Goal: Task Accomplishment & Management: Manage account settings

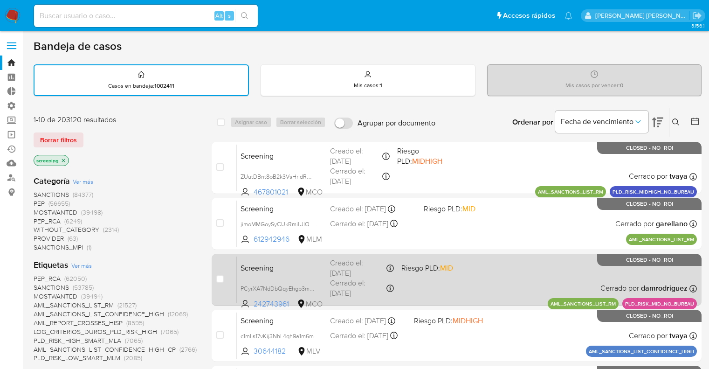
scroll to position [47, 0]
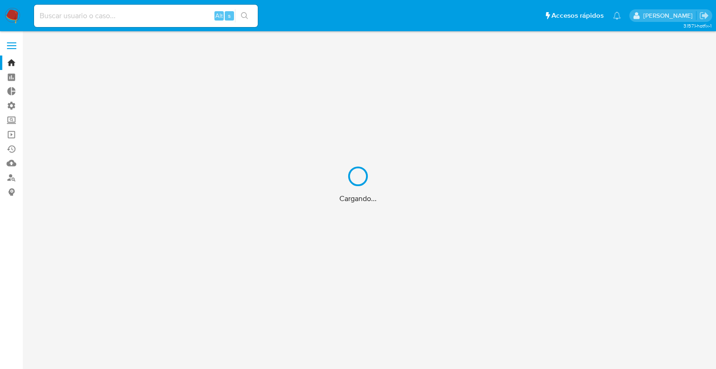
click at [192, 76] on div "Cargando..." at bounding box center [358, 184] width 716 height 369
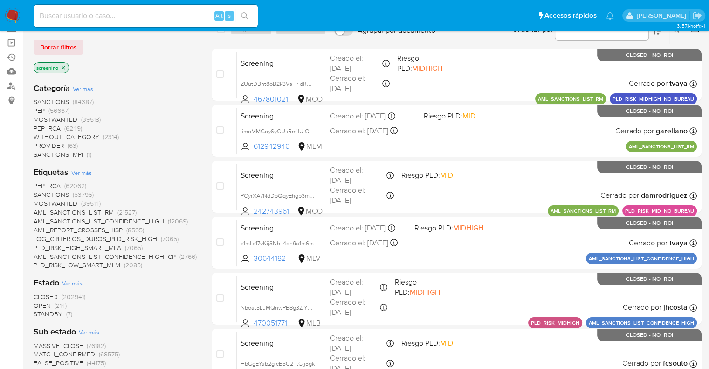
scroll to position [187, 0]
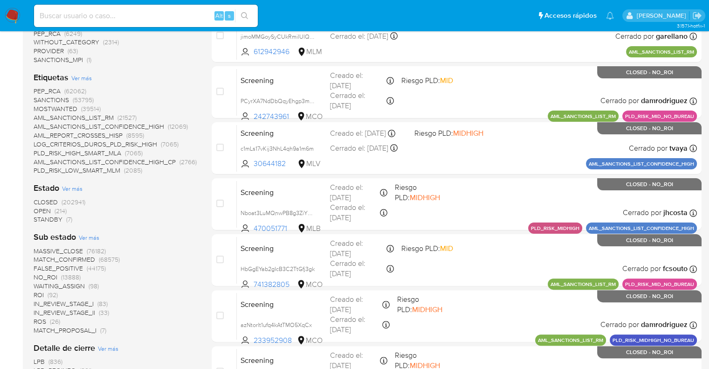
click at [40, 209] on span "OPEN" at bounding box center [42, 210] width 17 height 9
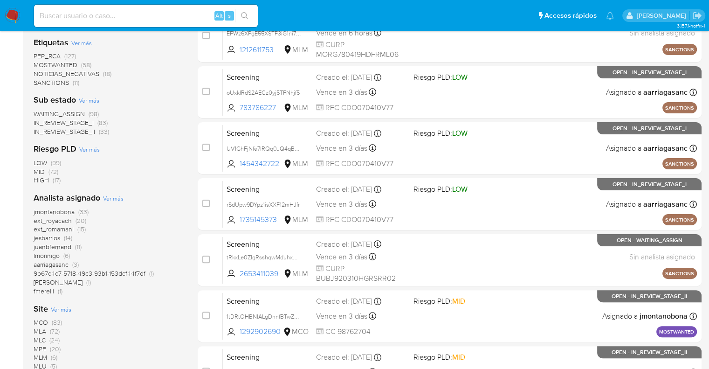
click at [38, 82] on span "SANCTIONS" at bounding box center [51, 82] width 35 height 9
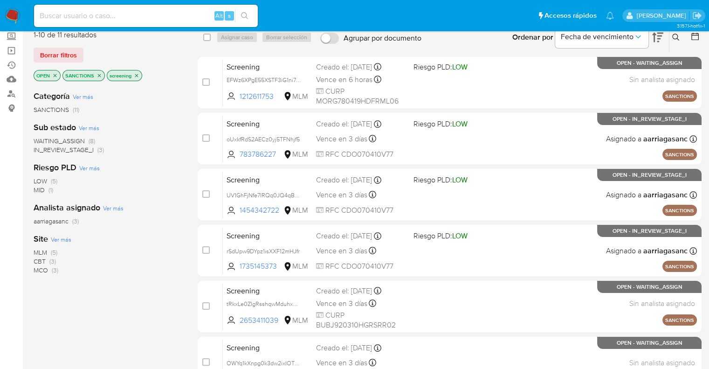
scroll to position [93, 0]
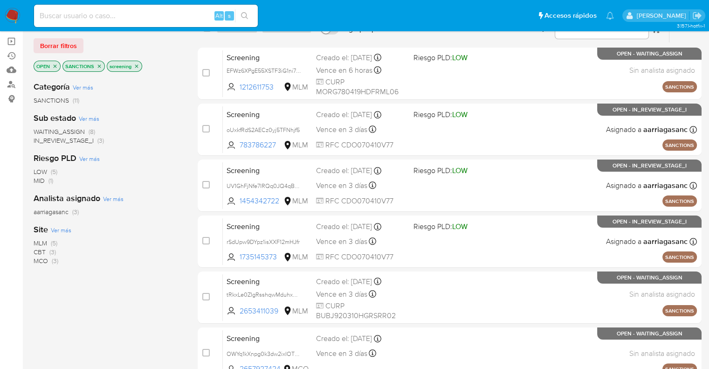
click at [39, 250] on span "CBT" at bounding box center [40, 251] width 12 height 9
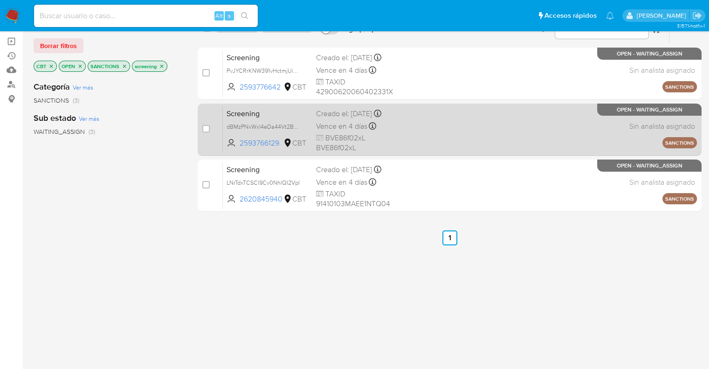
click at [276, 112] on span "Screening" at bounding box center [268, 113] width 82 height 12
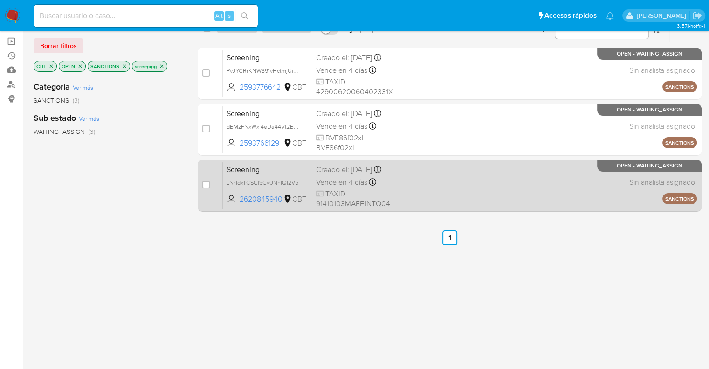
click at [276, 167] on span "Screening" at bounding box center [268, 169] width 82 height 12
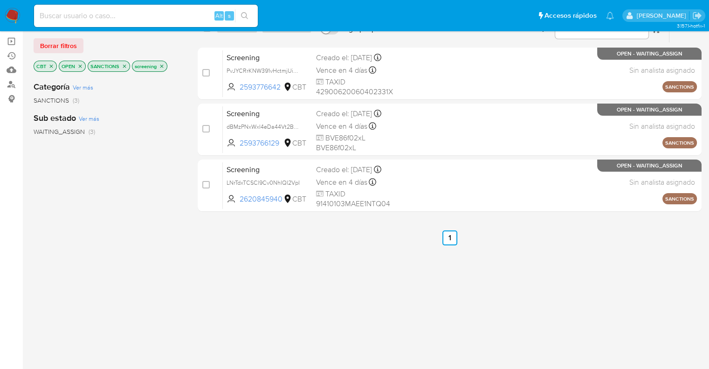
click at [50, 65] on icon "close-filter" at bounding box center [51, 65] width 3 height 3
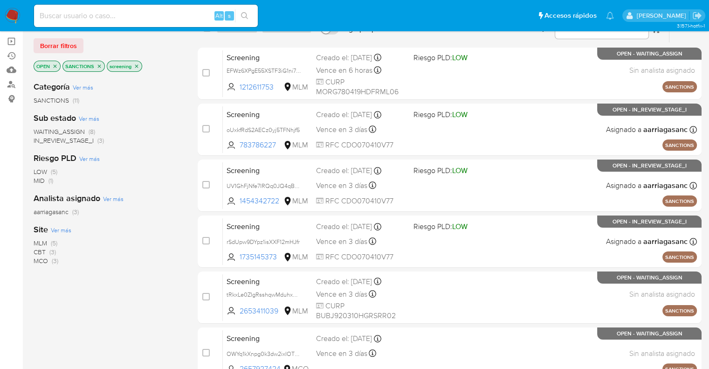
click at [97, 66] on icon "close-filter" at bounding box center [100, 66] width 6 height 6
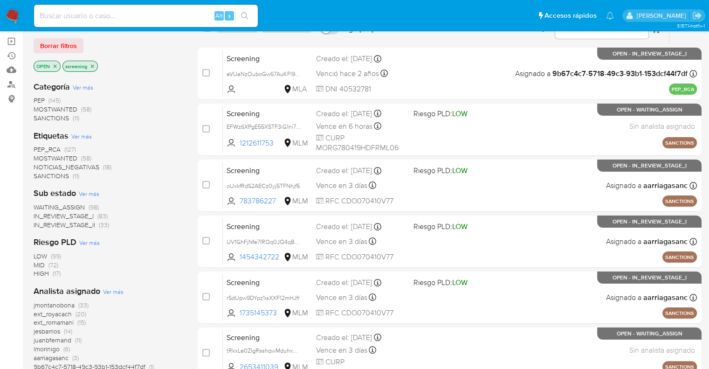
click at [40, 158] on span "MOSTWANTED" at bounding box center [56, 157] width 44 height 9
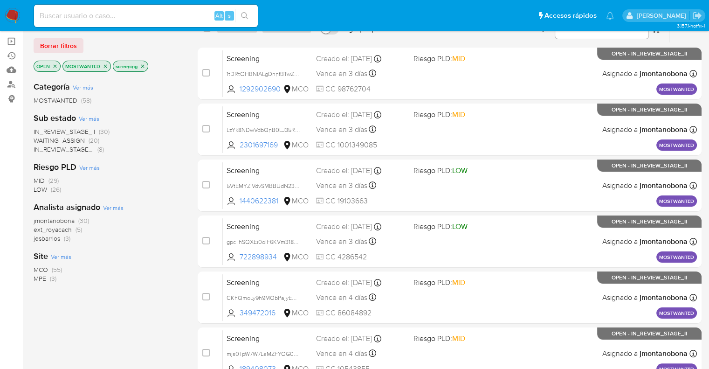
click at [41, 138] on span "WAITING_ASSIGN" at bounding box center [59, 140] width 51 height 9
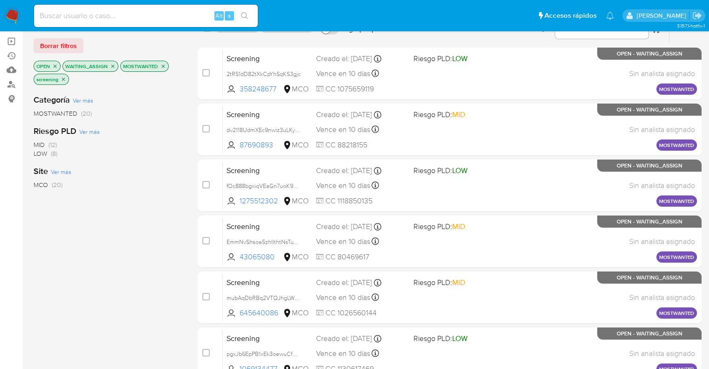
click at [111, 65] on icon "close-filter" at bounding box center [113, 66] width 6 height 6
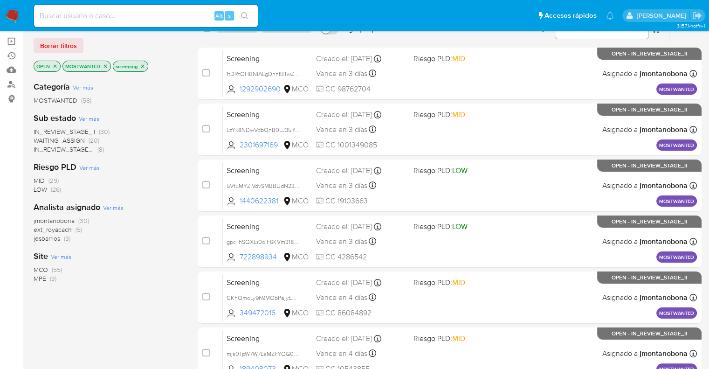
click at [104, 65] on icon "close-filter" at bounding box center [106, 66] width 6 height 6
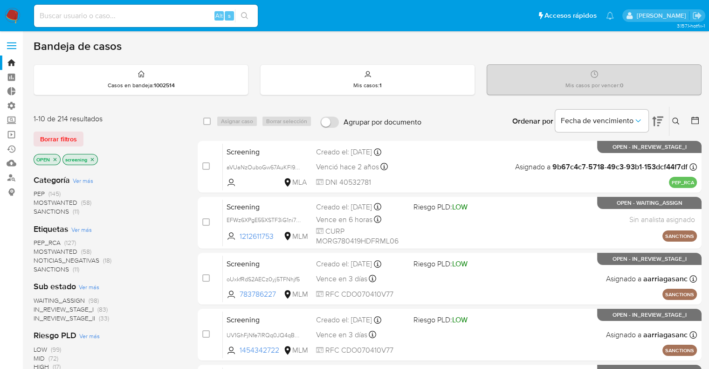
scroll to position [47, 0]
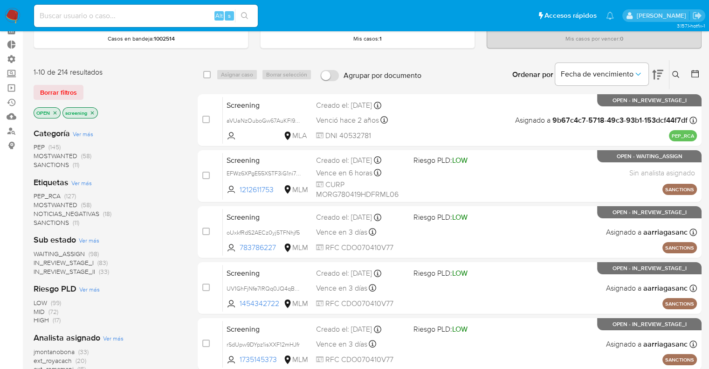
click at [40, 220] on span "SANCTIONS" at bounding box center [51, 222] width 35 height 9
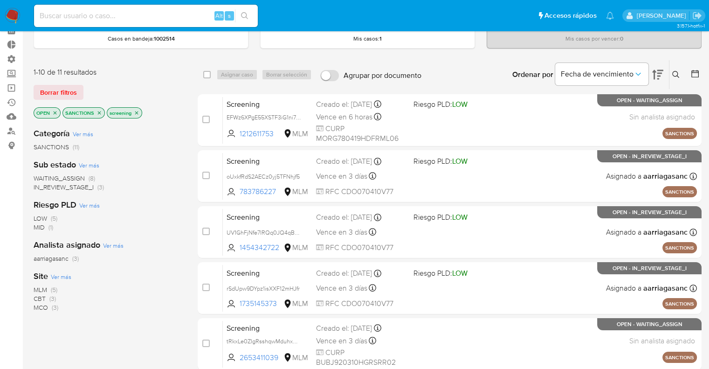
click at [39, 287] on span "MLM" at bounding box center [41, 289] width 14 height 9
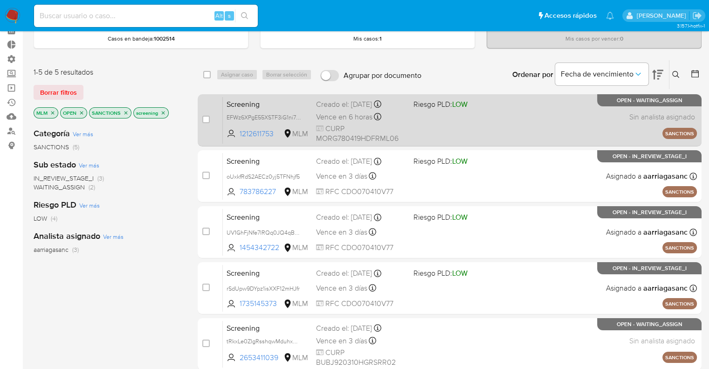
click at [282, 101] on span "Screening" at bounding box center [268, 103] width 82 height 12
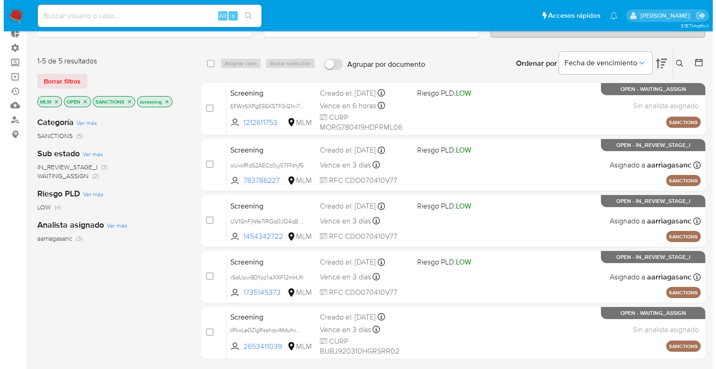
scroll to position [93, 0]
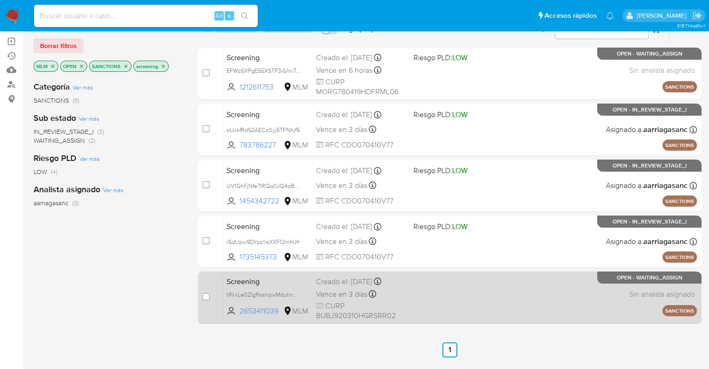
click at [289, 278] on span "Screening" at bounding box center [268, 281] width 82 height 12
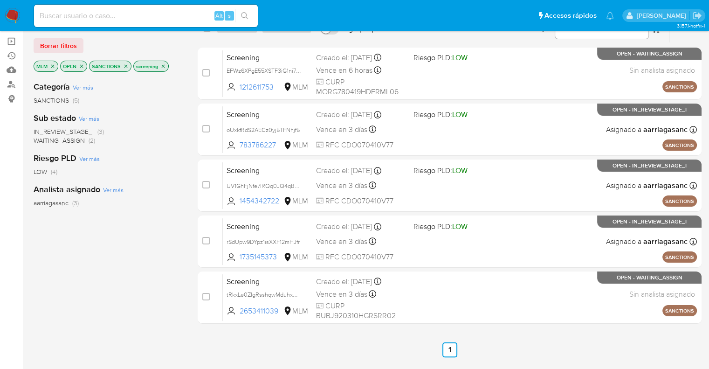
click at [50, 67] on icon "close-filter" at bounding box center [53, 66] width 6 height 6
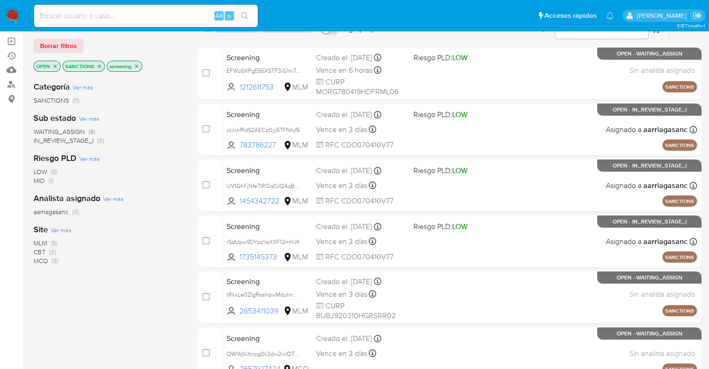
click at [56, 228] on span "Ver más" at bounding box center [61, 230] width 21 height 8
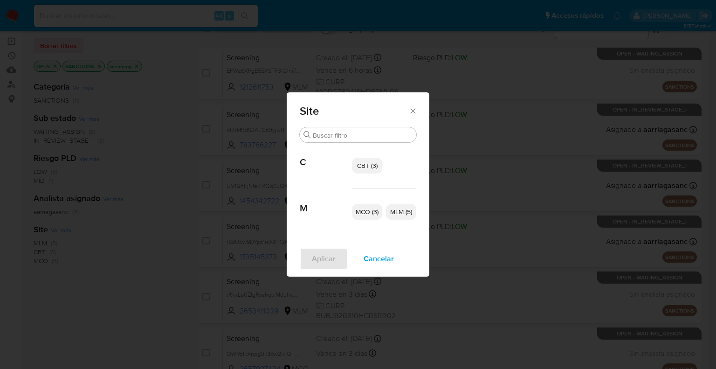
click at [375, 165] on span "CBT (3)" at bounding box center [367, 165] width 21 height 9
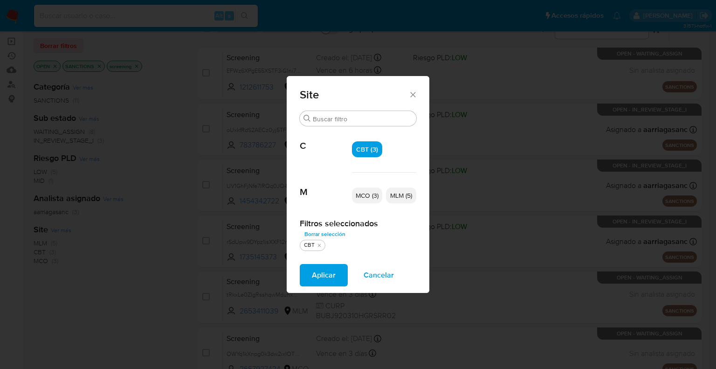
click at [374, 200] on p "MCO (3)" at bounding box center [367, 195] width 30 height 16
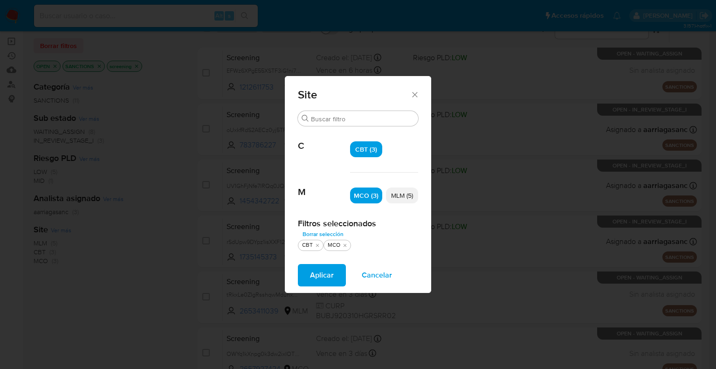
click at [338, 272] on button "Aplicar" at bounding box center [322, 275] width 48 height 22
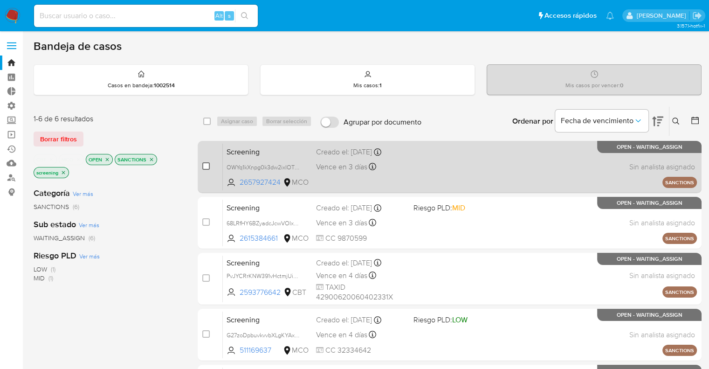
click at [207, 165] on input "checkbox" at bounding box center [205, 165] width 7 height 7
checkbox input "true"
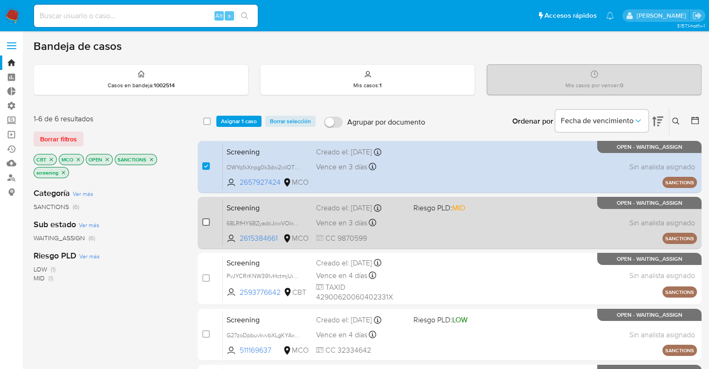
click at [206, 220] on input "checkbox" at bounding box center [205, 221] width 7 height 7
checkbox input "true"
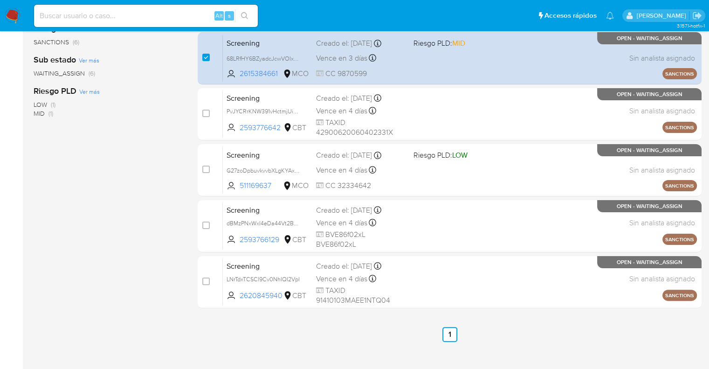
scroll to position [178, 0]
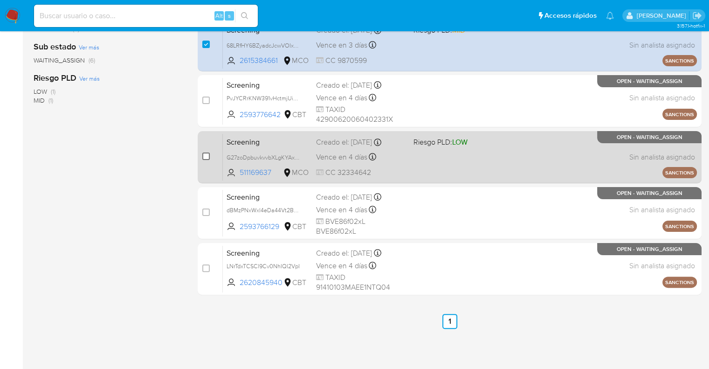
click at [207, 158] on input "checkbox" at bounding box center [205, 156] width 7 height 7
checkbox input "true"
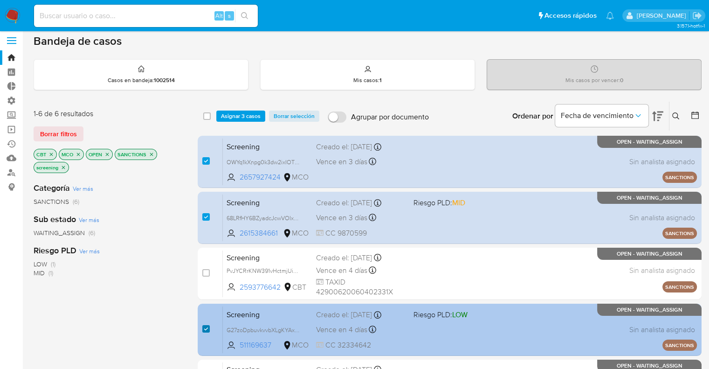
scroll to position [0, 0]
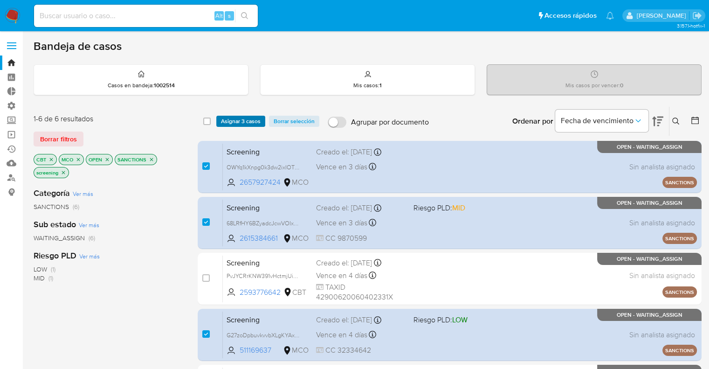
click at [258, 117] on span "Asignar 3 casos" at bounding box center [241, 121] width 40 height 9
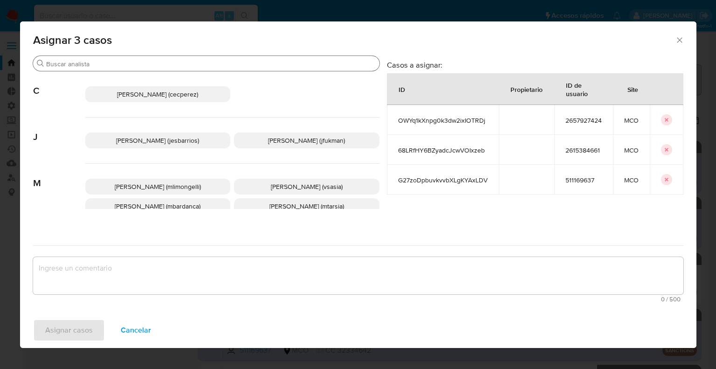
click at [243, 62] on input "Buscar" at bounding box center [211, 64] width 330 height 8
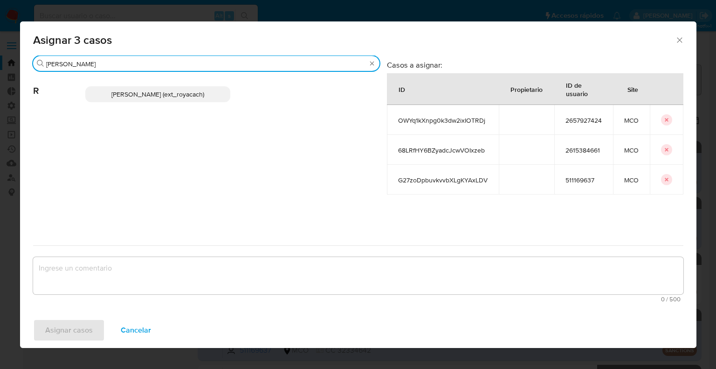
type input "romi"
click at [204, 97] on span "Romina Isabel Yacachury (ext_royacach)" at bounding box center [157, 94] width 93 height 9
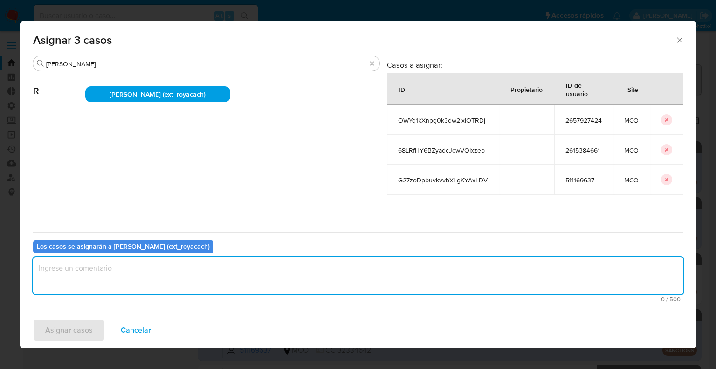
click at [198, 272] on textarea "assign-modal" at bounding box center [358, 275] width 651 height 37
drag, startPoint x: 198, startPoint y: 272, endPoint x: 18, endPoint y: 278, distance: 179.6
click at [18, 278] on div "Asignar 3 casos Buscar romi R Romina Isabel Yacachury (ext_royacach) Casos a as…" at bounding box center [358, 184] width 716 height 369
type textarea "Asignación."
click at [88, 323] on span "Asignar casos" at bounding box center [69, 330] width 48 height 21
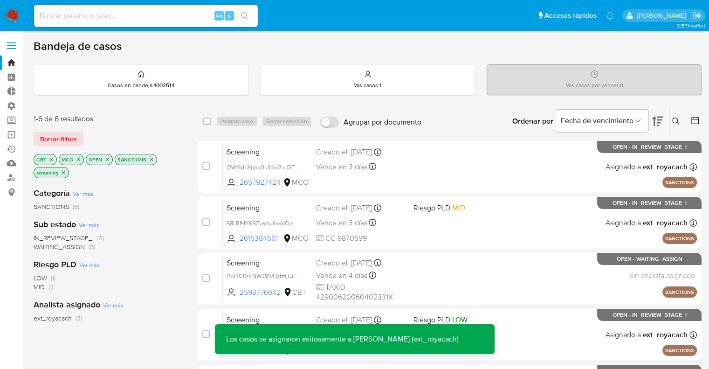
click at [35, 248] on span "WAITING_ASSIGN" at bounding box center [59, 246] width 51 height 9
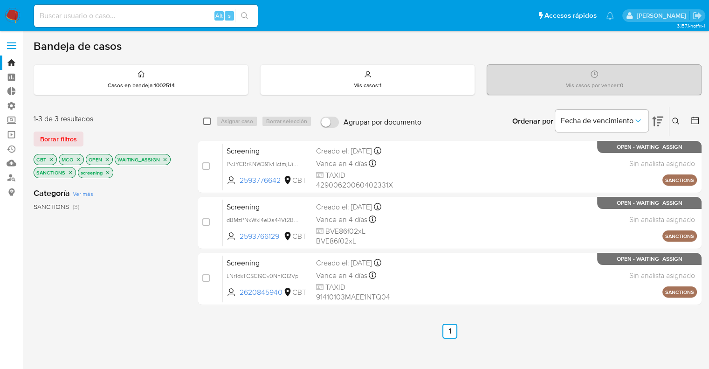
click at [206, 121] on input "checkbox" at bounding box center [206, 121] width 7 height 7
checkbox input "true"
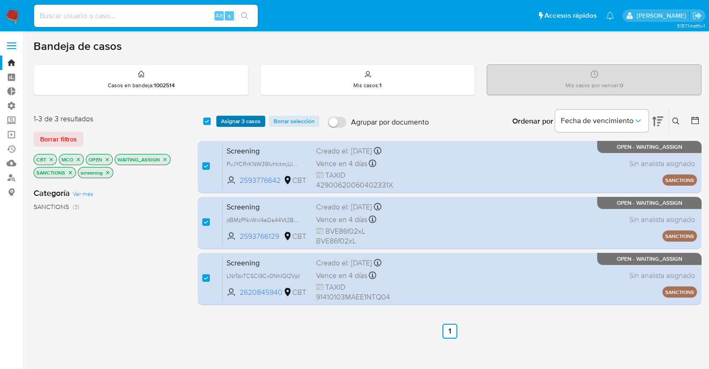
click at [226, 121] on span "Asignar 3 casos" at bounding box center [241, 121] width 40 height 9
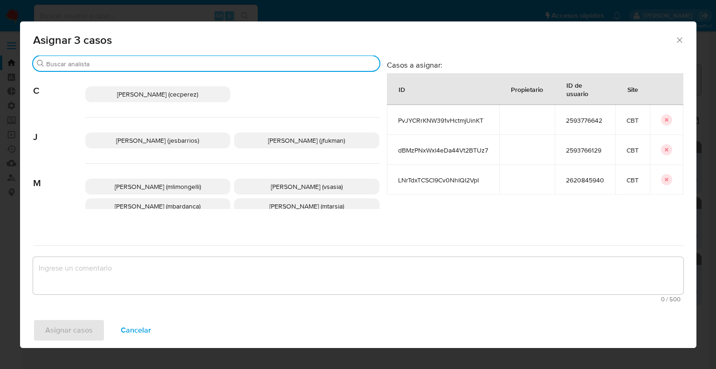
click at [160, 63] on input "Buscar" at bounding box center [211, 64] width 330 height 8
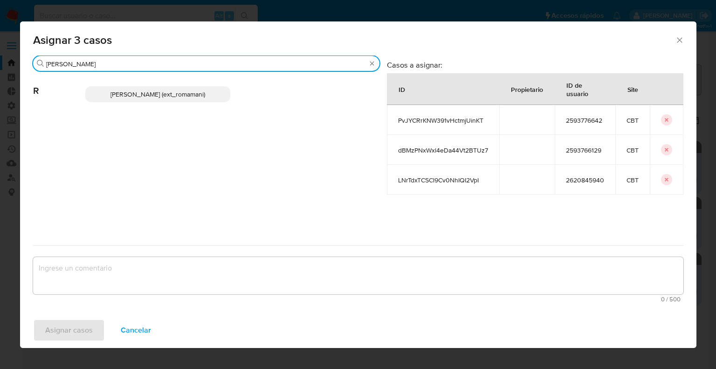
type input "rosa"
click at [217, 95] on p "Rosalia Mamani (ext_romamani)" at bounding box center [158, 94] width 146 height 16
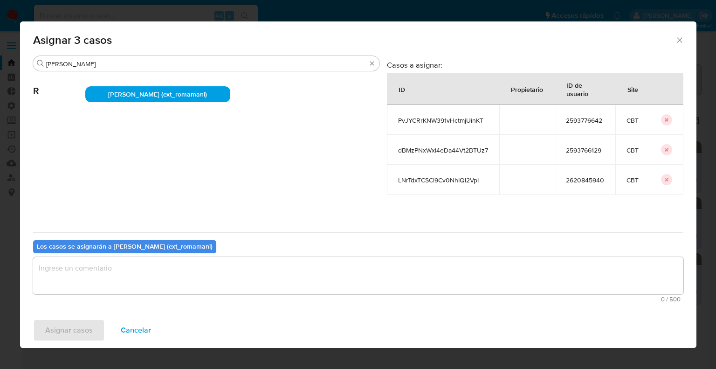
click at [213, 267] on textarea "assign-modal" at bounding box center [358, 275] width 651 height 37
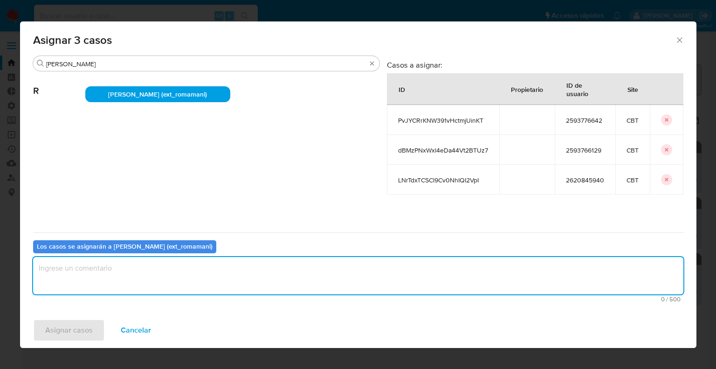
paste textarea "Asignación."
type textarea "Asignación."
click at [97, 326] on button "Asignar casos" at bounding box center [69, 330] width 72 height 22
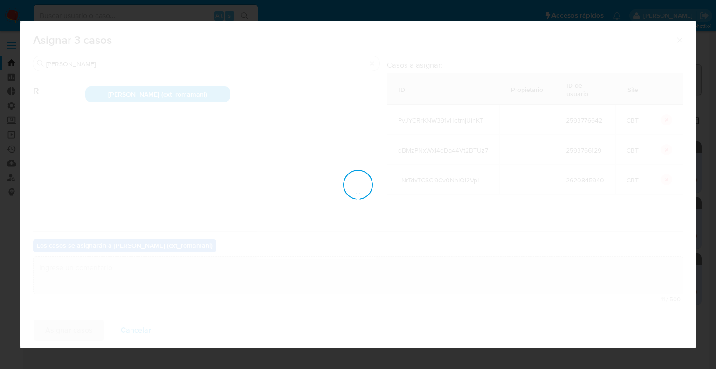
checkbox input "false"
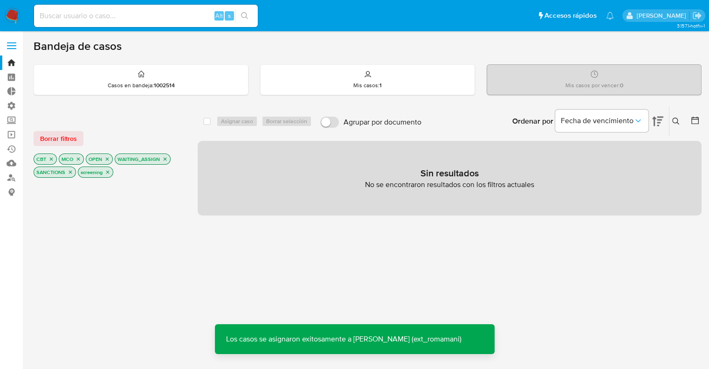
click at [76, 138] on button "Borrar filtros" at bounding box center [59, 138] width 50 height 15
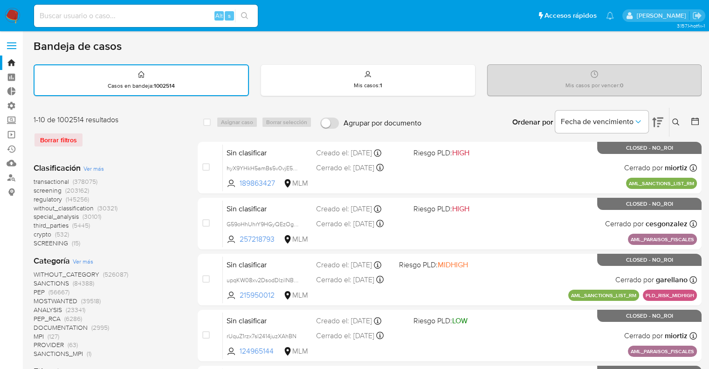
click at [35, 189] on span "screening" at bounding box center [48, 190] width 28 height 9
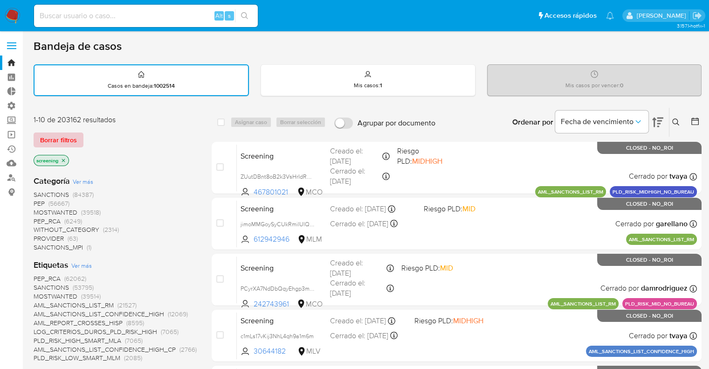
click at [63, 143] on span "Borrar filtros" at bounding box center [58, 139] width 37 height 13
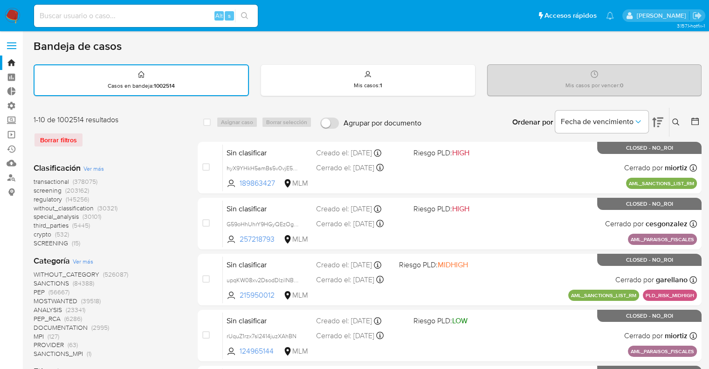
click at [39, 195] on span "regulatory" at bounding box center [48, 198] width 28 height 9
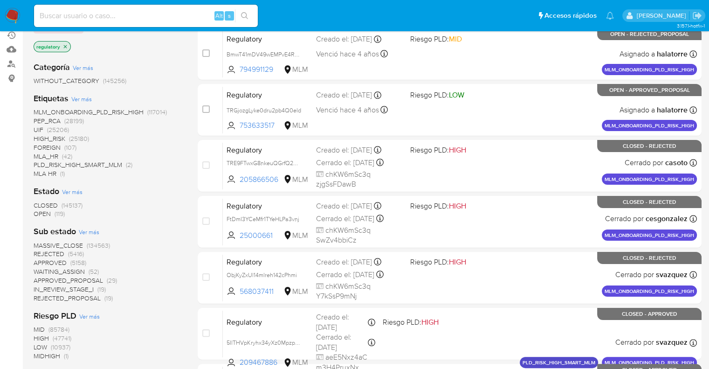
scroll to position [140, 0]
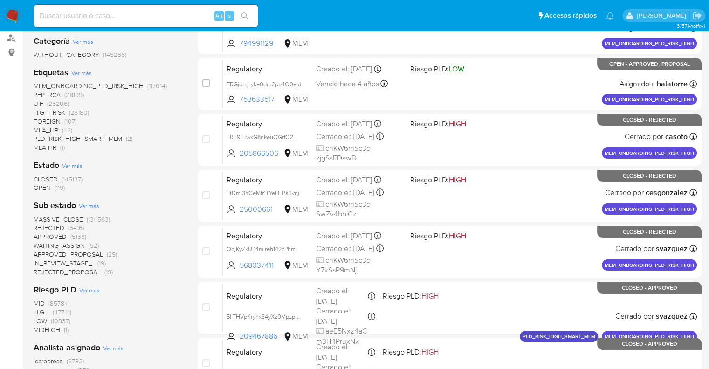
click at [41, 187] on span "OPEN" at bounding box center [42, 187] width 17 height 9
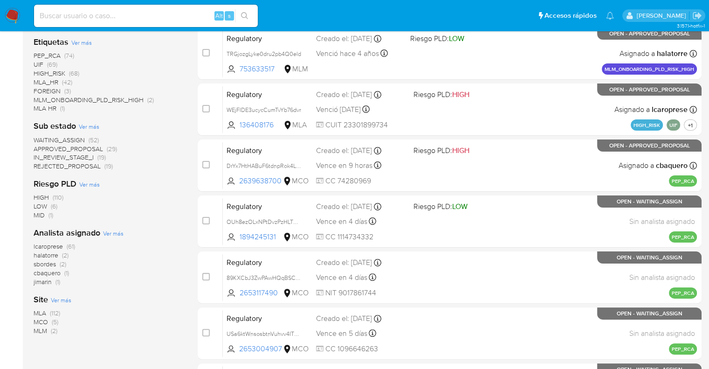
scroll to position [187, 0]
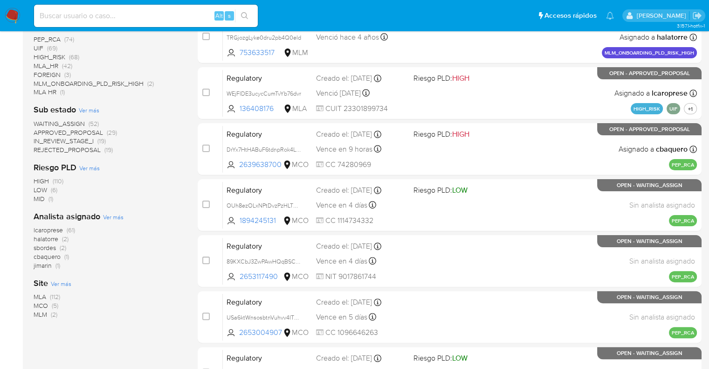
click at [38, 304] on span "MCO" at bounding box center [41, 305] width 14 height 9
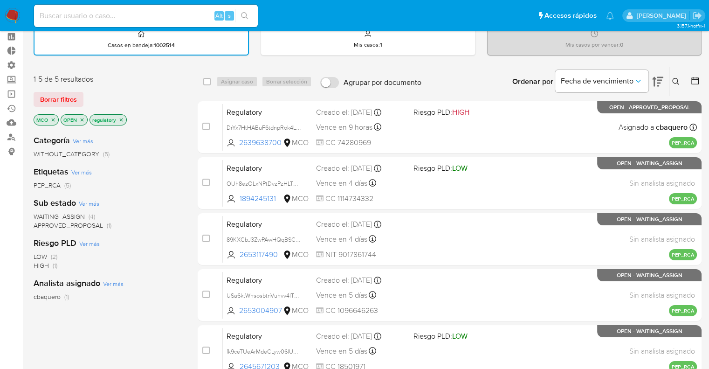
scroll to position [26, 0]
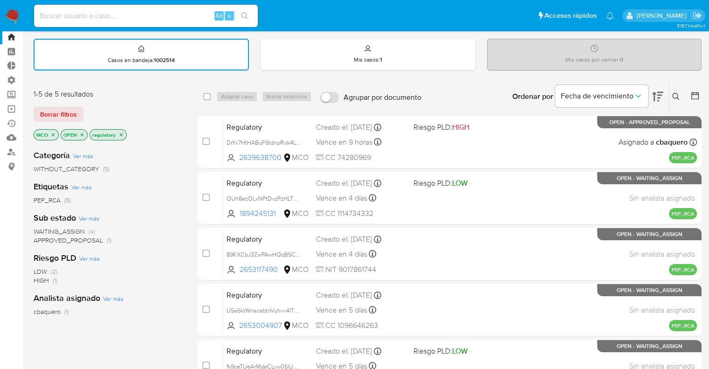
click at [41, 230] on span "WAITING_ASSIGN" at bounding box center [59, 231] width 51 height 9
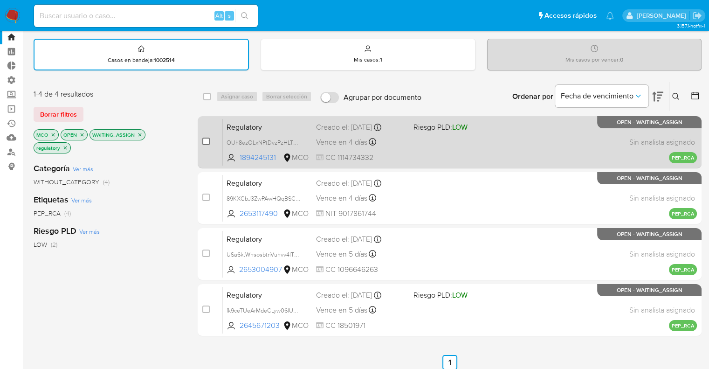
click at [202, 138] on input "checkbox" at bounding box center [205, 141] width 7 height 7
checkbox input "true"
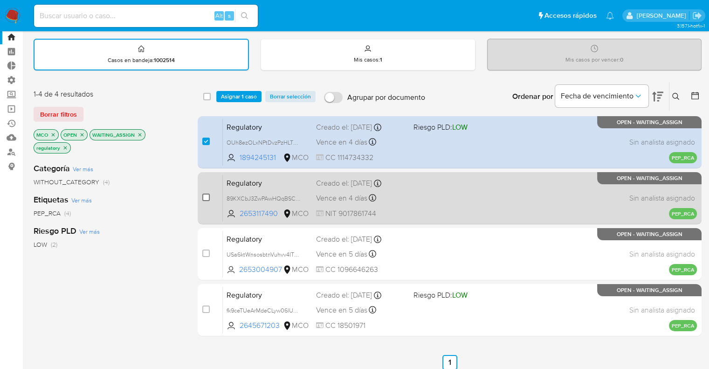
click at [207, 197] on input "checkbox" at bounding box center [205, 197] width 7 height 7
checkbox input "true"
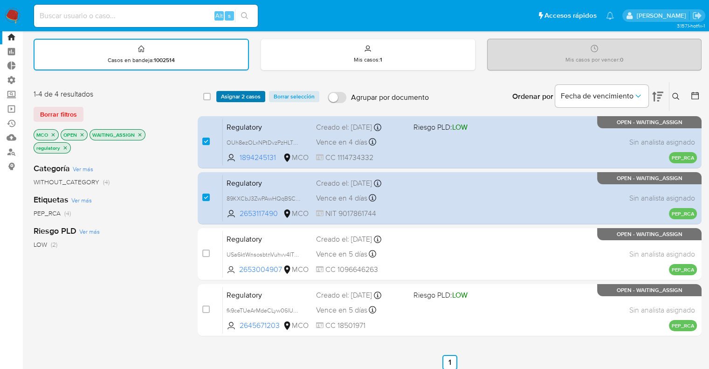
click at [251, 95] on span "Asignar 2 casos" at bounding box center [241, 96] width 40 height 9
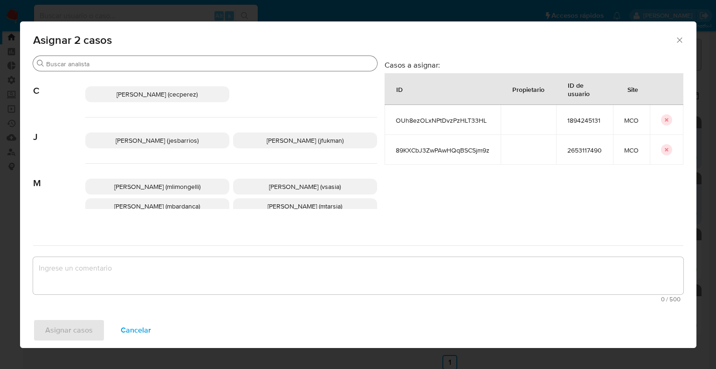
click at [234, 62] on input "Buscar" at bounding box center [209, 64] width 327 height 8
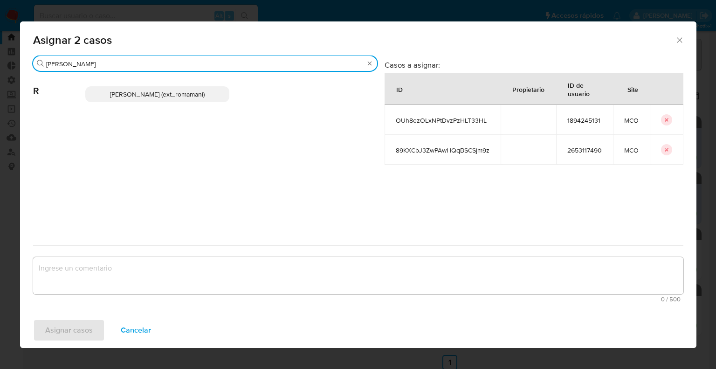
type input "rosa"
click at [221, 97] on p "Rosalia Mamani (ext_romamani)" at bounding box center [157, 94] width 144 height 16
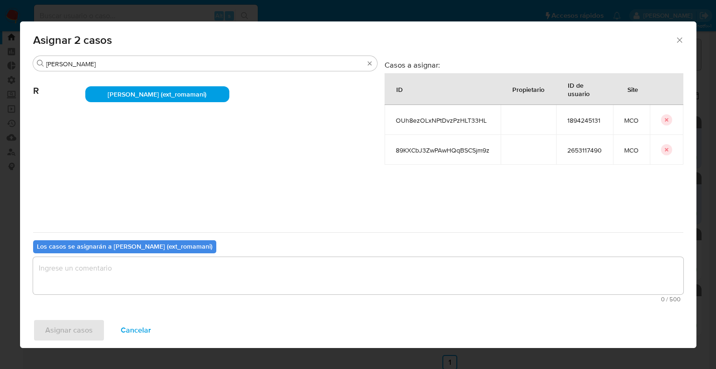
click at [172, 287] on textarea "assign-modal" at bounding box center [358, 275] width 651 height 37
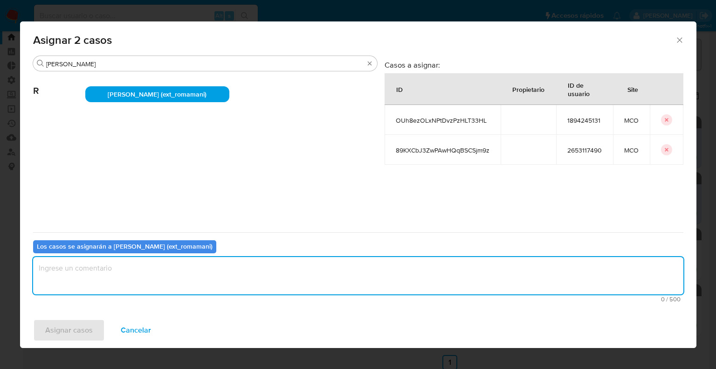
paste textarea "Asignación."
type textarea "Asignación."
click at [97, 332] on button "Asignar casos" at bounding box center [69, 330] width 72 height 22
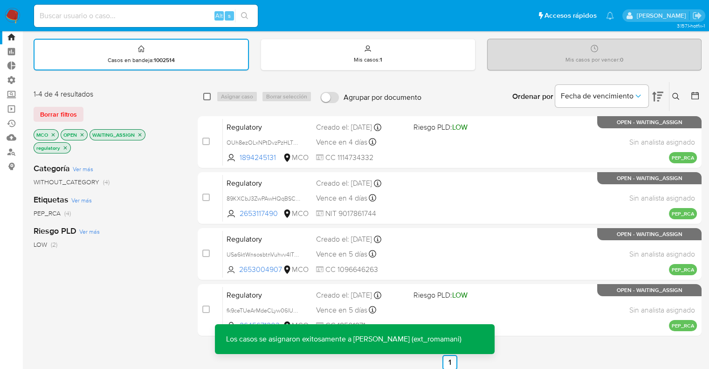
click at [203, 94] on input "checkbox" at bounding box center [206, 96] width 7 height 7
checkbox input "true"
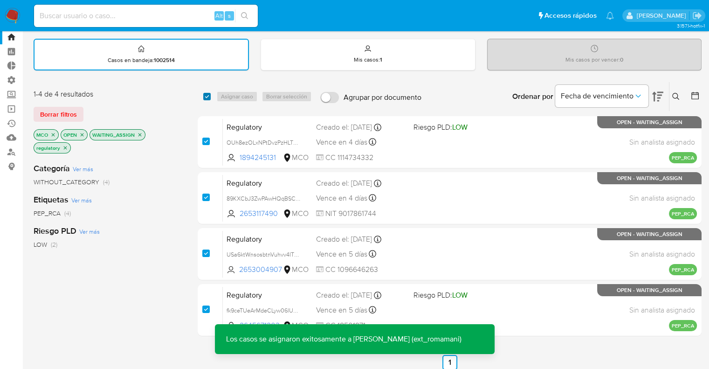
checkbox input "true"
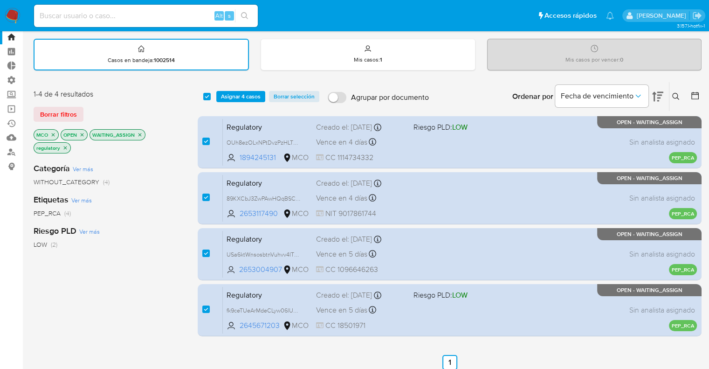
click at [168, 97] on div "1-4 de 4 resultados" at bounding box center [108, 94] width 149 height 10
click at [15, 14] on img at bounding box center [13, 16] width 16 height 16
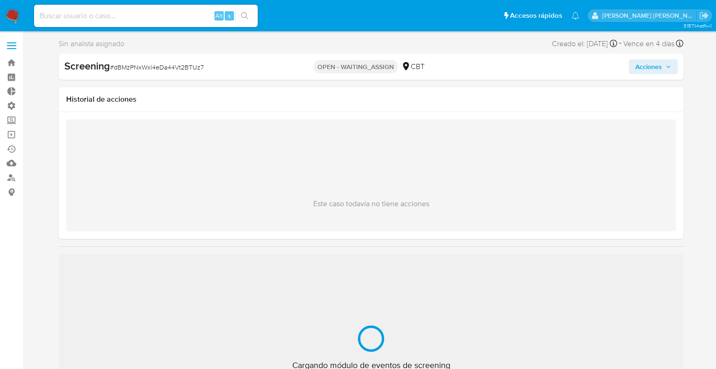
select select "10"
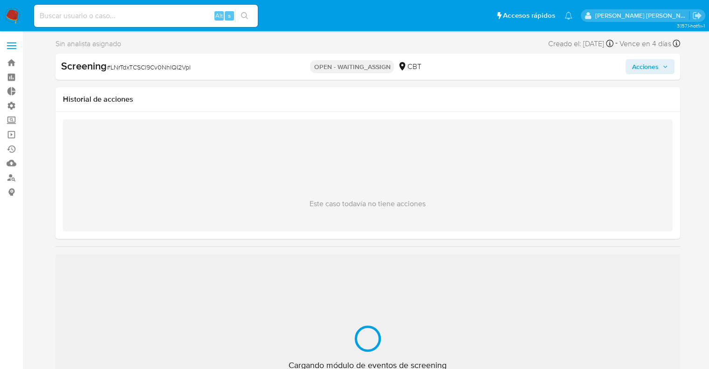
select select "10"
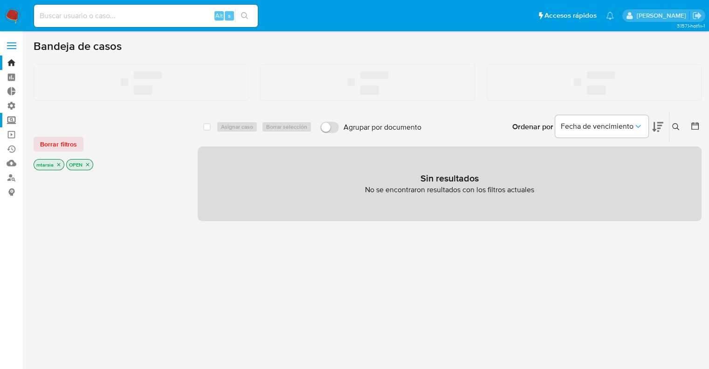
click at [14, 116] on label "Screening" at bounding box center [55, 120] width 111 height 14
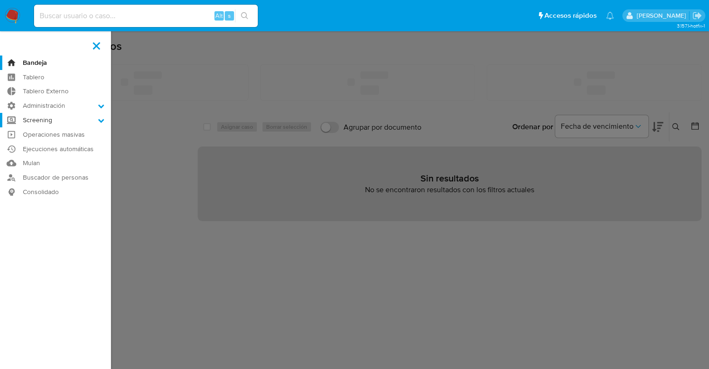
click at [0, 0] on input "Screening" at bounding box center [0, 0] width 0 height 0
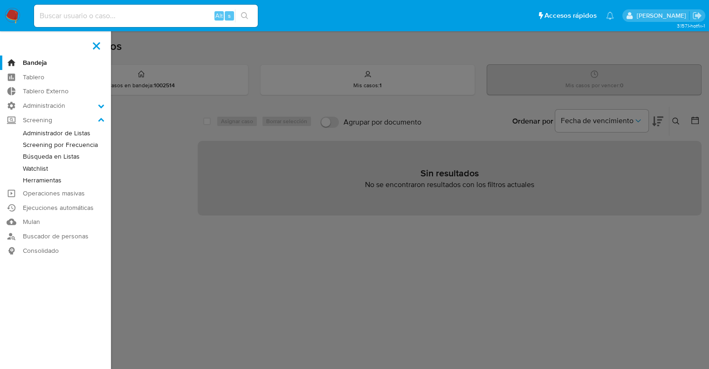
click at [29, 145] on link "Screening por Frecuencia" at bounding box center [55, 145] width 111 height 12
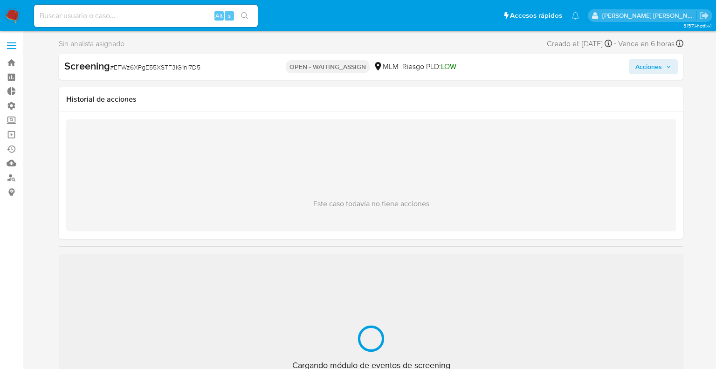
select select "10"
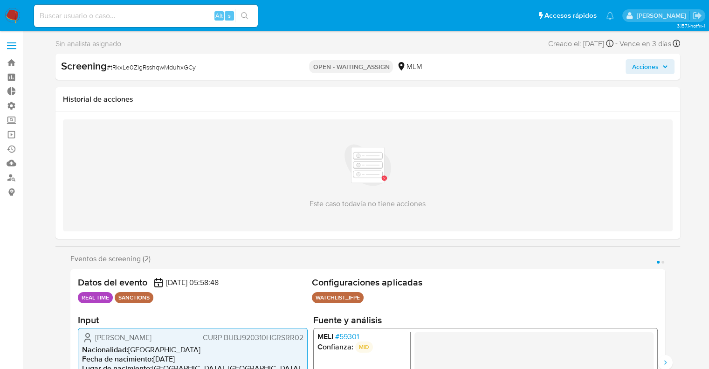
select select "10"
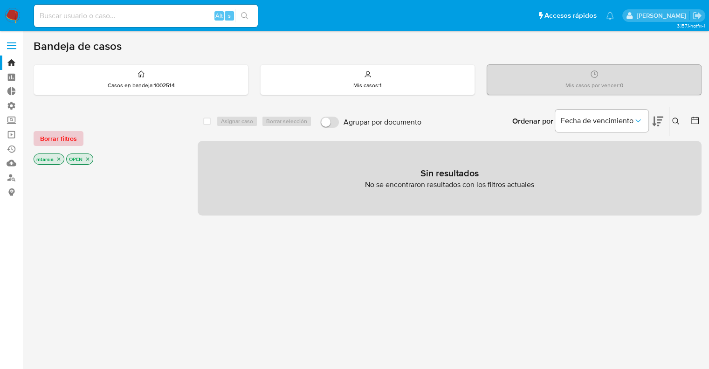
click at [77, 142] on button "Borrar filtros" at bounding box center [59, 138] width 50 height 15
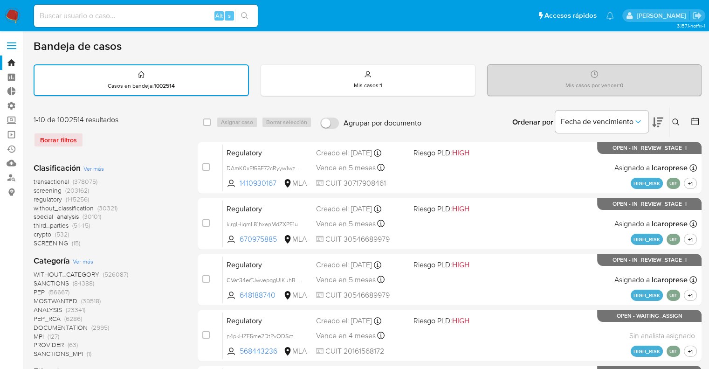
click at [657, 120] on icon at bounding box center [657, 123] width 11 height 10
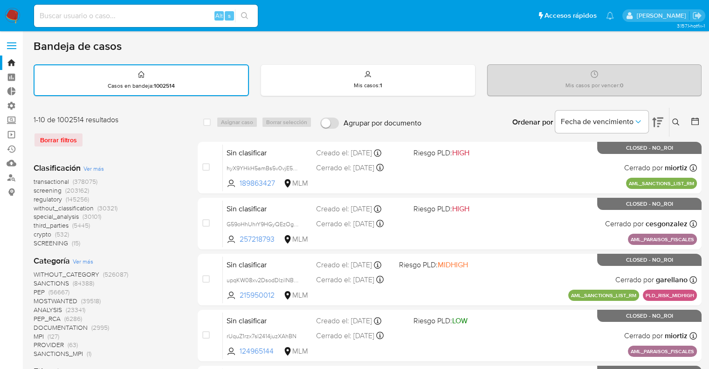
click at [38, 188] on span "screening" at bounding box center [48, 190] width 28 height 9
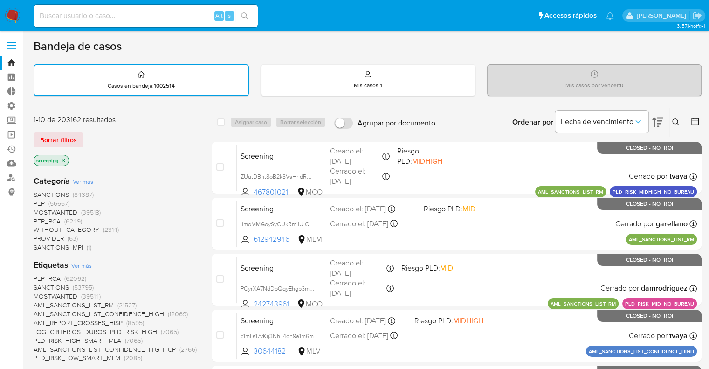
click at [75, 128] on div "1-10 de 203162 resultados Borrar filtros screening" at bounding box center [108, 141] width 149 height 53
click at [80, 138] on button "Borrar filtros" at bounding box center [59, 139] width 50 height 15
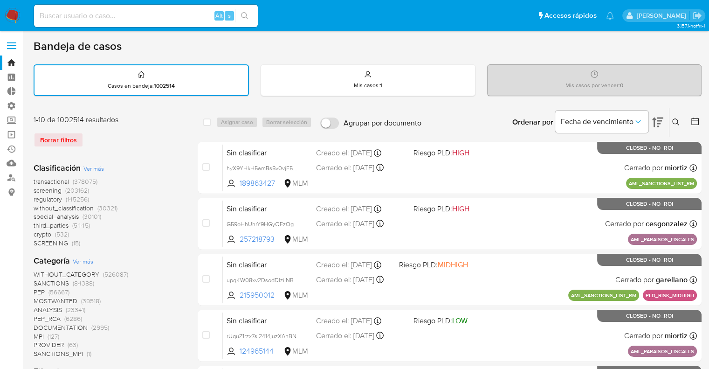
click at [35, 197] on span "regulatory" at bounding box center [48, 198] width 28 height 9
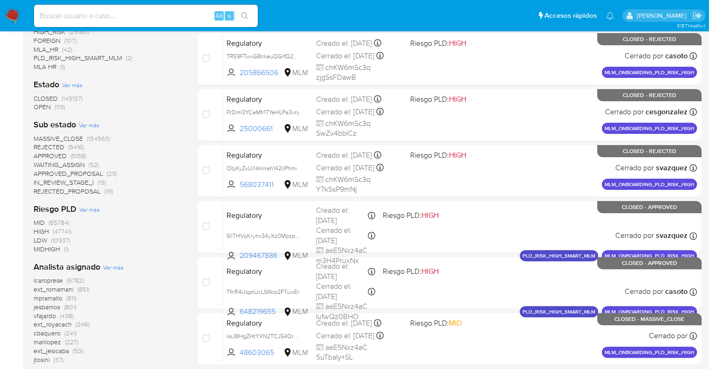
scroll to position [233, 0]
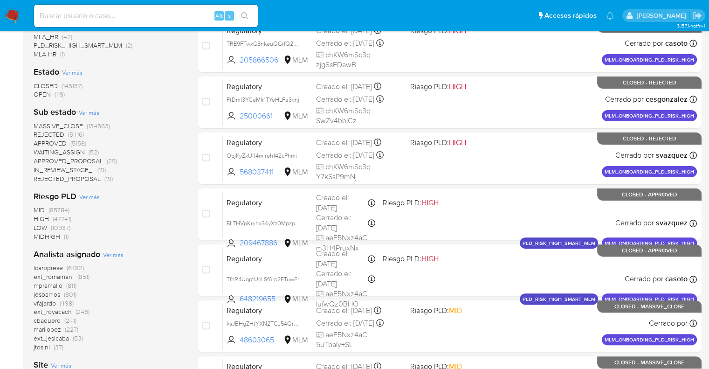
click at [37, 95] on span "OPEN" at bounding box center [42, 94] width 17 height 9
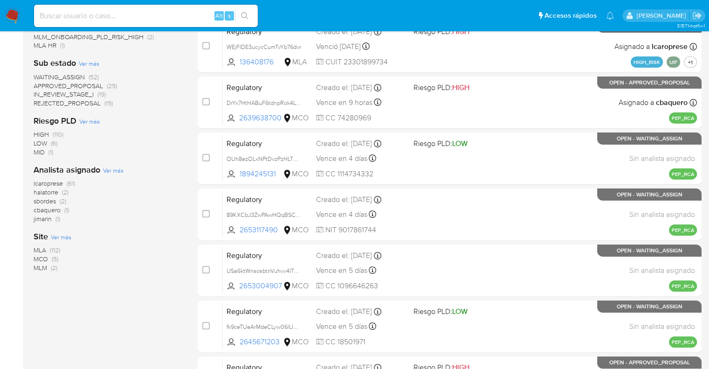
click at [38, 261] on span "MCO" at bounding box center [41, 258] width 14 height 9
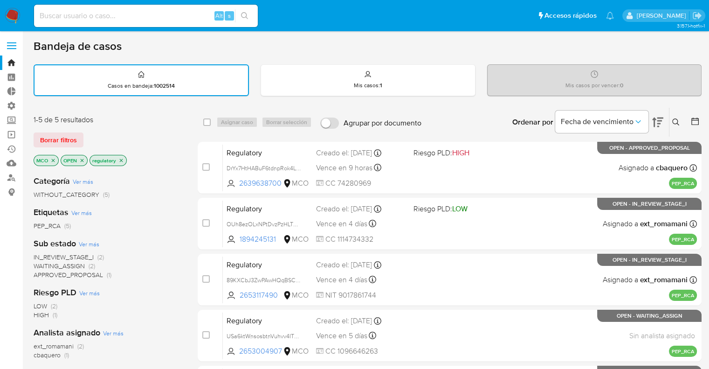
click at [40, 264] on span "WAITING_ASSIGN" at bounding box center [59, 265] width 51 height 9
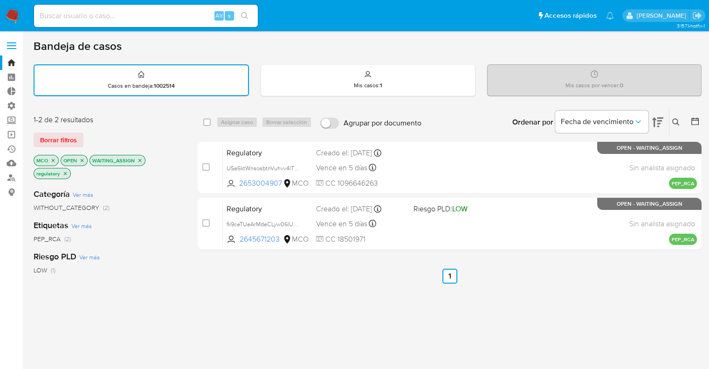
click at [138, 159] on icon "close-filter" at bounding box center [140, 161] width 6 height 6
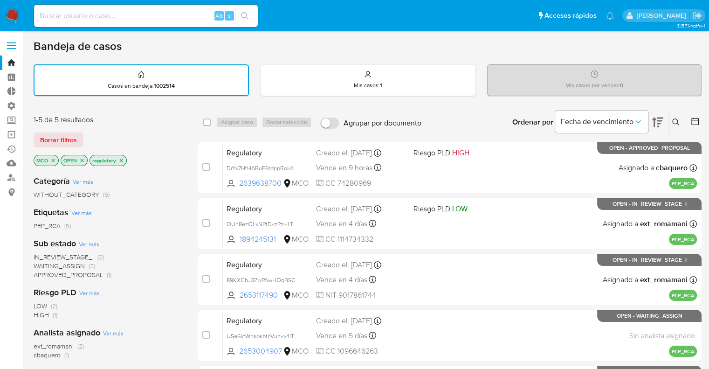
click at [40, 264] on span "WAITING_ASSIGN" at bounding box center [59, 265] width 51 height 9
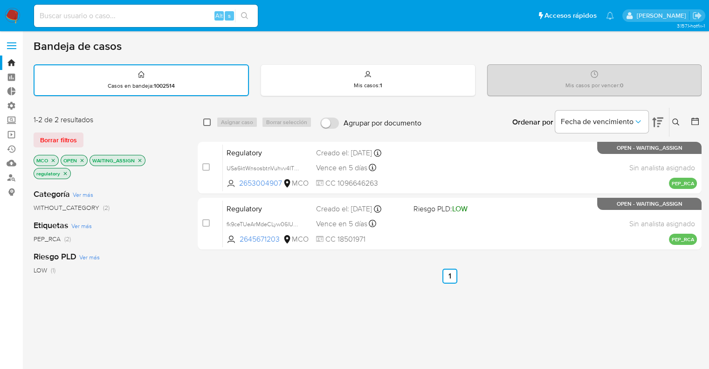
click at [205, 122] on input "checkbox" at bounding box center [206, 121] width 7 height 7
checkbox input "true"
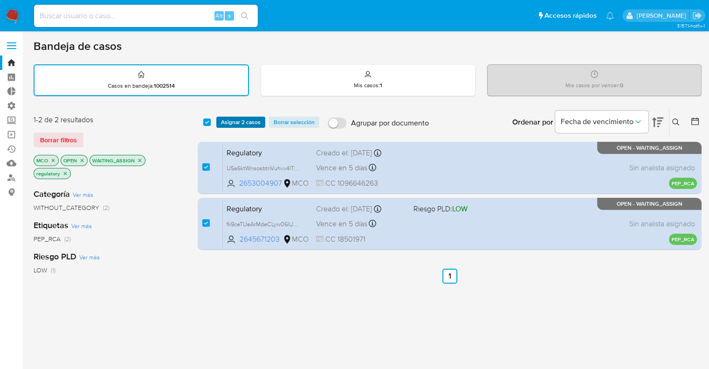
click at [224, 122] on span "Asignar 2 casos" at bounding box center [241, 122] width 40 height 9
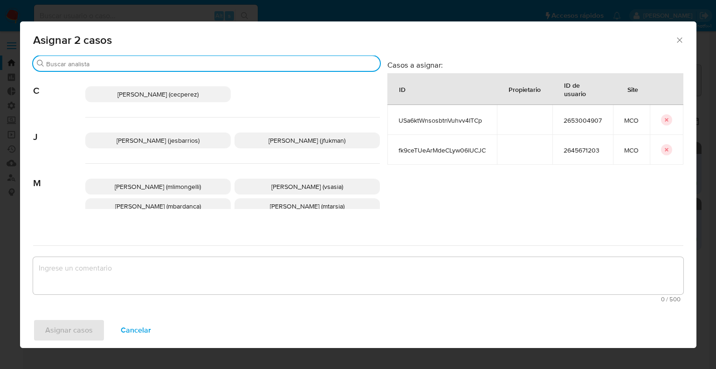
click at [156, 66] on input "Buscar" at bounding box center [211, 64] width 330 height 8
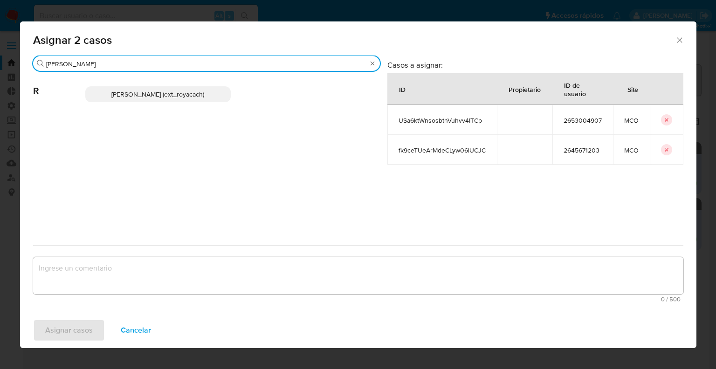
type input "romi"
click at [218, 94] on p "Romina Isabel Yacachury (ext_royacach)" at bounding box center [158, 94] width 146 height 16
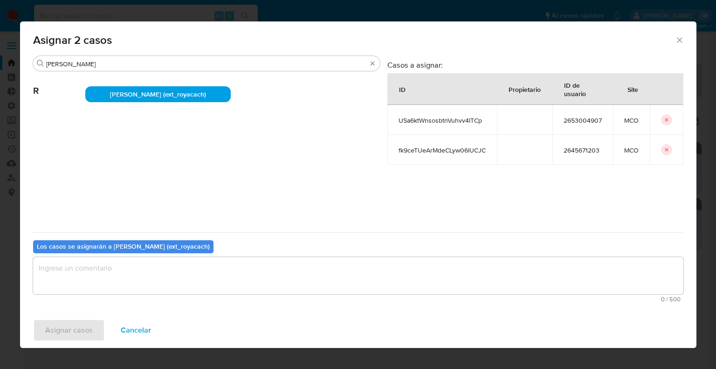
click at [147, 266] on textarea "assign-modal" at bounding box center [358, 275] width 651 height 37
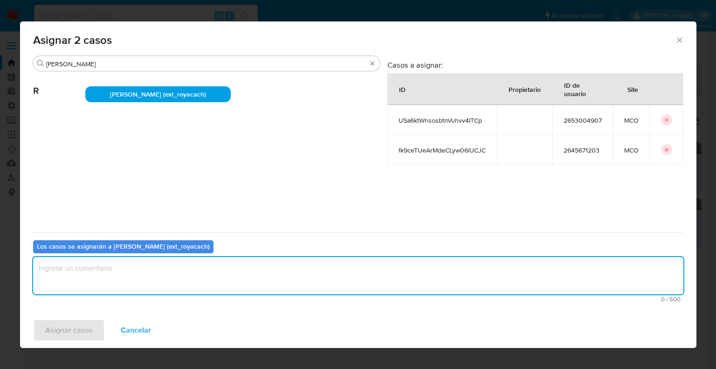
paste textarea "Asignación."
type textarea "Asignación."
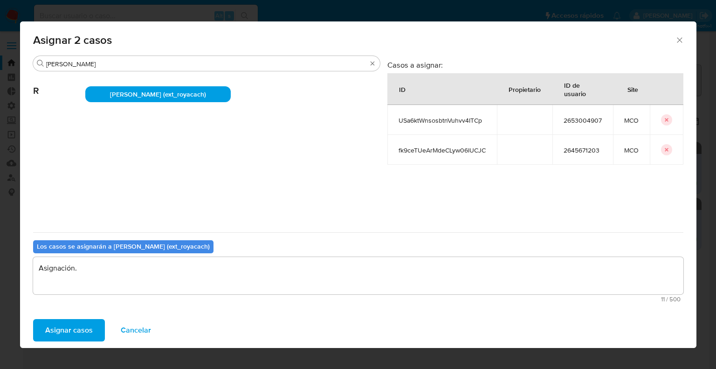
click at [93, 331] on button "Asignar casos" at bounding box center [69, 330] width 72 height 22
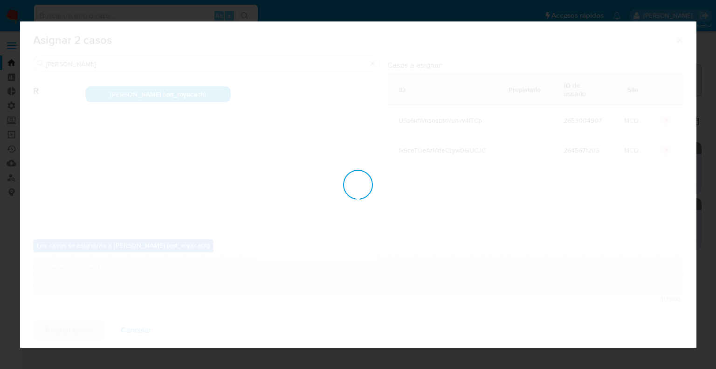
checkbox input "false"
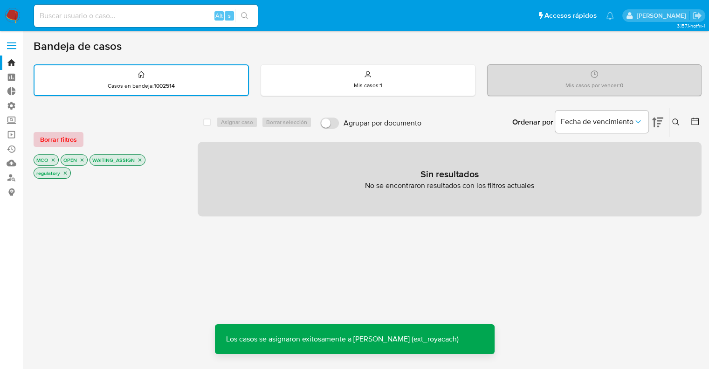
click at [78, 139] on button "Borrar filtros" at bounding box center [59, 139] width 50 height 15
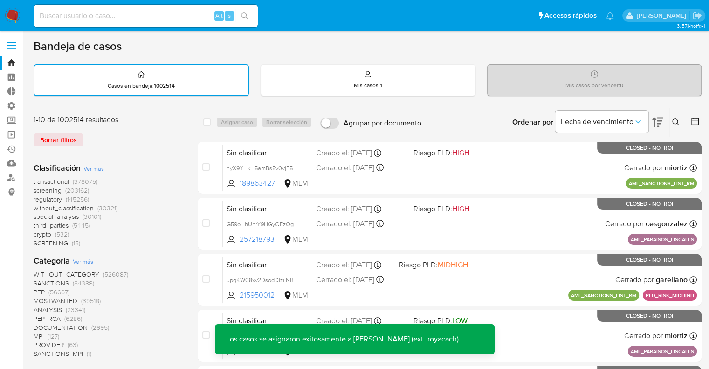
click at [36, 188] on span "screening" at bounding box center [48, 190] width 28 height 9
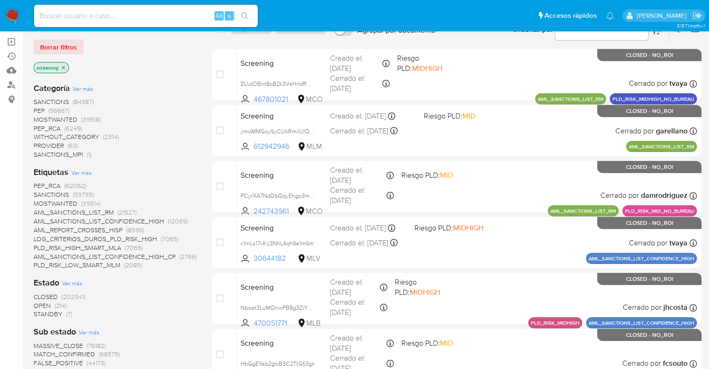
scroll to position [93, 0]
click at [39, 304] on span "OPEN" at bounding box center [42, 304] width 17 height 9
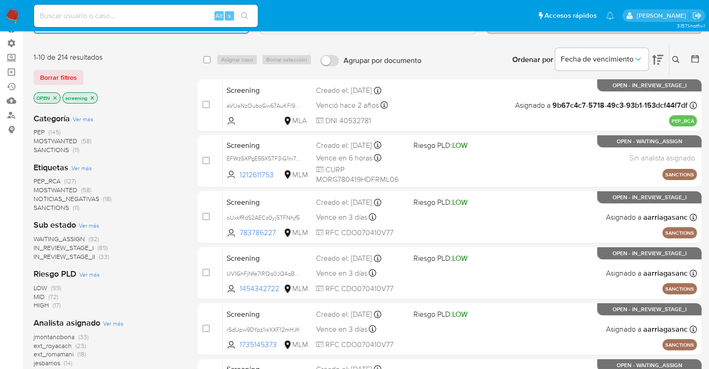
scroll to position [47, 0]
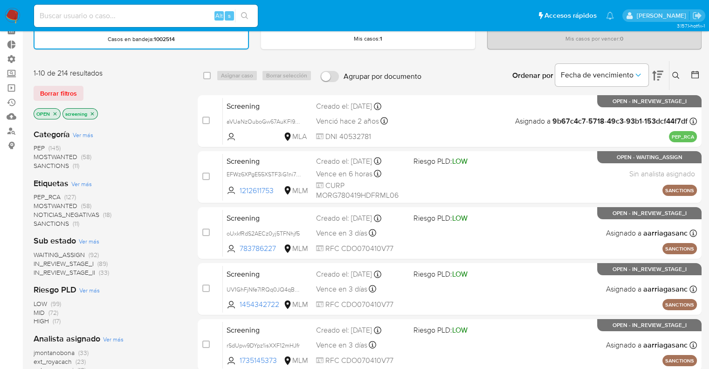
click at [41, 205] on span "MOSTWANTED" at bounding box center [56, 205] width 44 height 9
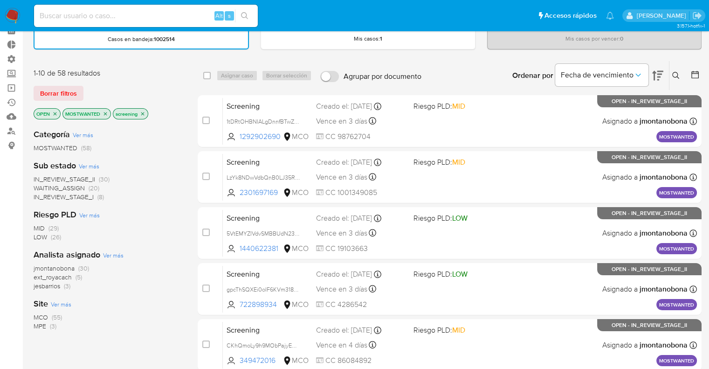
click at [42, 187] on span "WAITING_ASSIGN" at bounding box center [59, 187] width 51 height 9
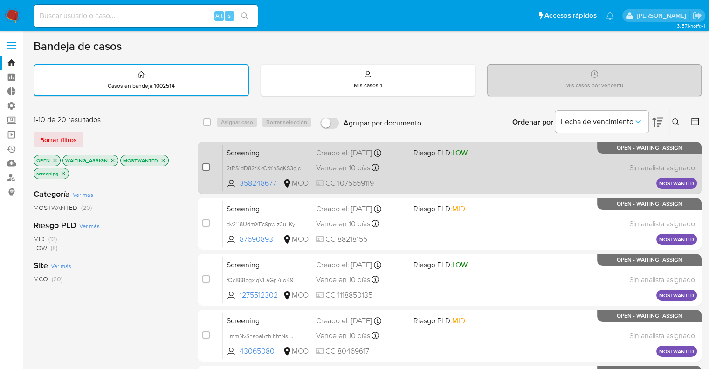
click at [207, 167] on input "checkbox" at bounding box center [205, 166] width 7 height 7
checkbox input "true"
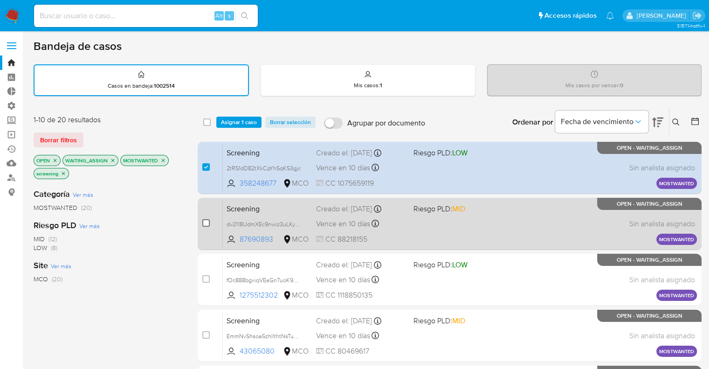
click at [208, 221] on input "checkbox" at bounding box center [205, 222] width 7 height 7
checkbox input "true"
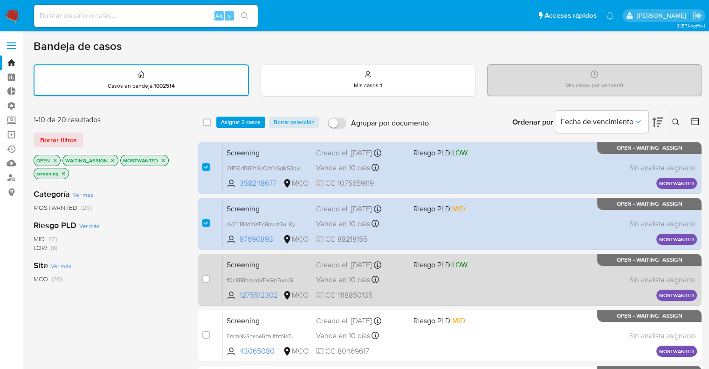
click at [205, 282] on div "case-item-checkbox" at bounding box center [205, 278] width 7 height 9
click at [206, 280] on input "checkbox" at bounding box center [205, 278] width 7 height 7
checkbox input "true"
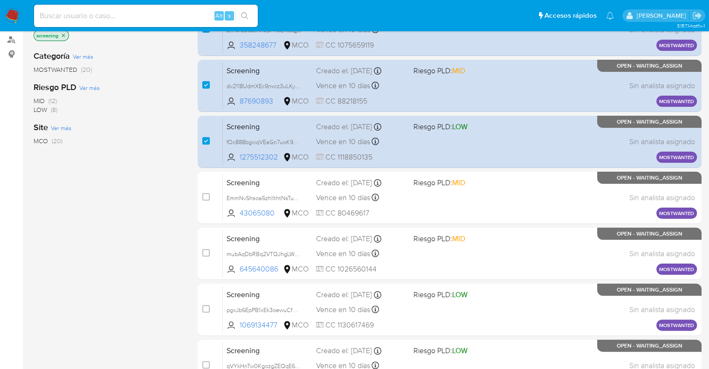
scroll to position [140, 0]
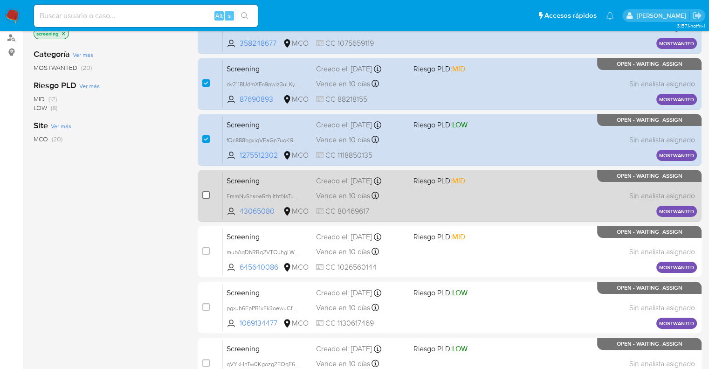
click at [206, 194] on input "checkbox" at bounding box center [205, 194] width 7 height 7
checkbox input "true"
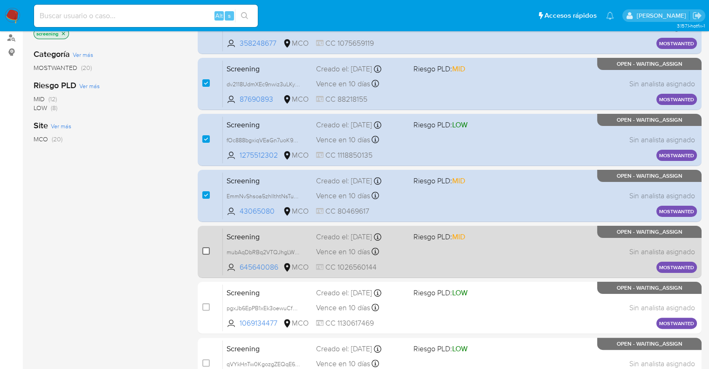
click at [204, 250] on input "checkbox" at bounding box center [205, 250] width 7 height 7
checkbox input "true"
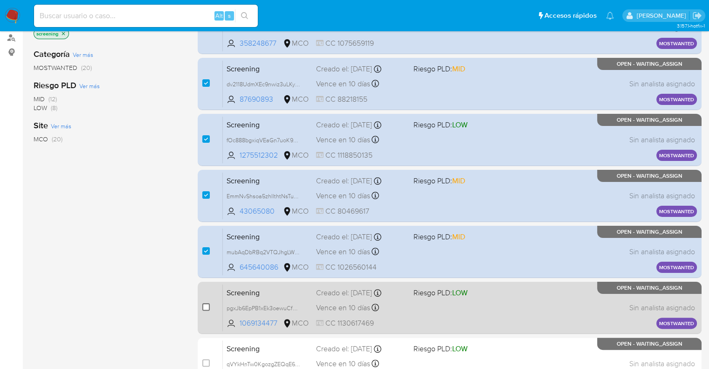
click at [206, 307] on input "checkbox" at bounding box center [205, 306] width 7 height 7
checkbox input "true"
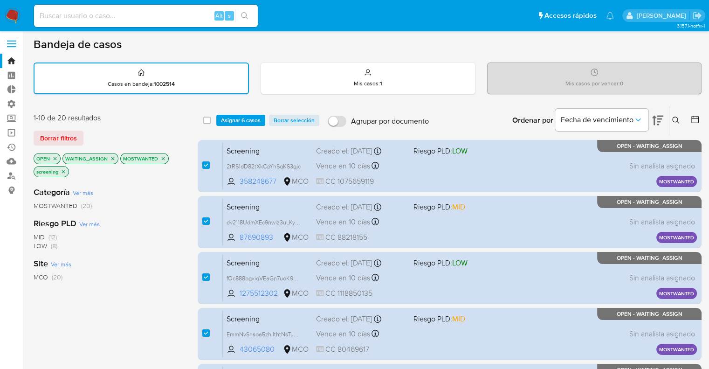
scroll to position [0, 0]
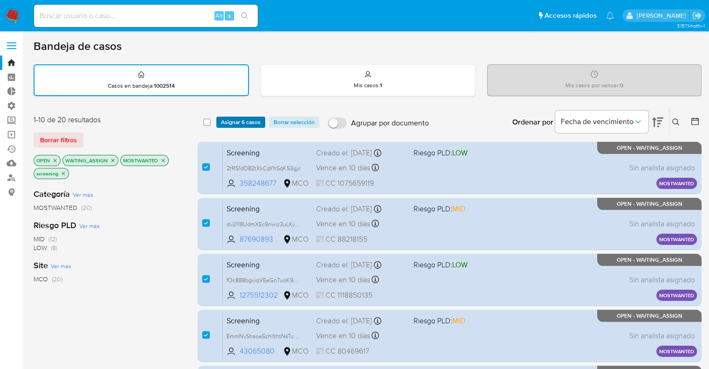
click at [263, 120] on button "Asignar 6 casos" at bounding box center [240, 122] width 49 height 11
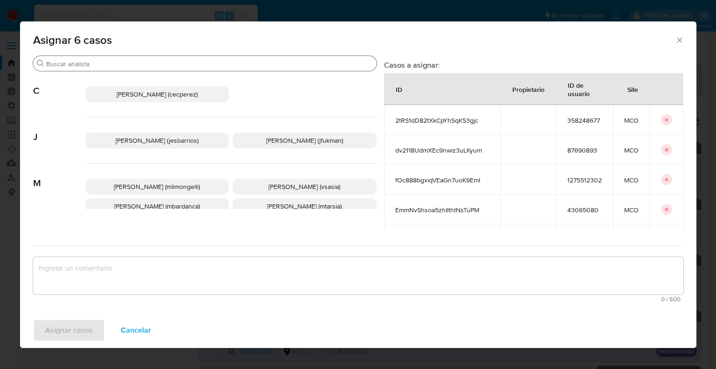
click at [227, 64] on input "Buscar" at bounding box center [209, 64] width 327 height 8
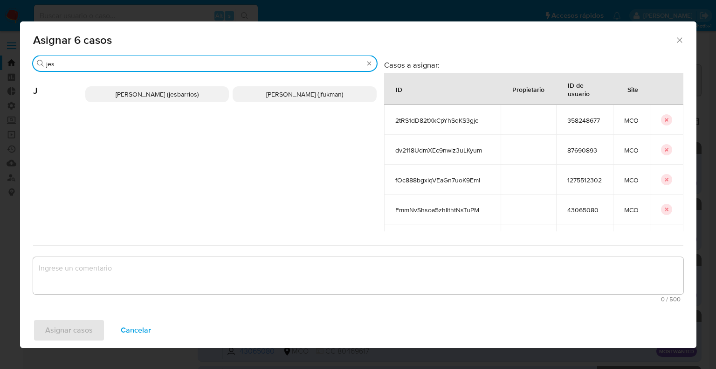
type input "jes"
click at [209, 91] on p "Jesica Iris Barrios Leita (jesbarrios)" at bounding box center [157, 94] width 144 height 16
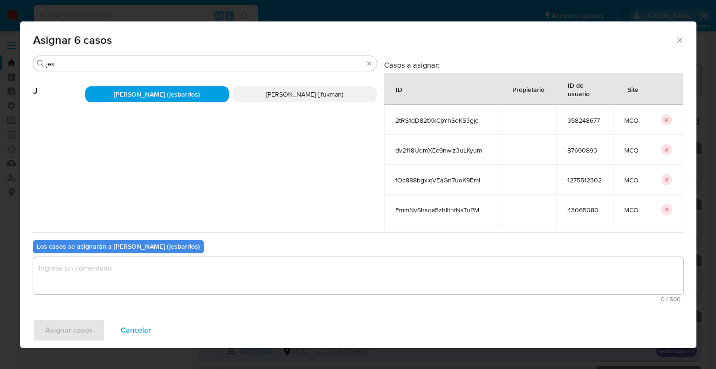
click at [173, 272] on textarea "assign-modal" at bounding box center [358, 275] width 651 height 37
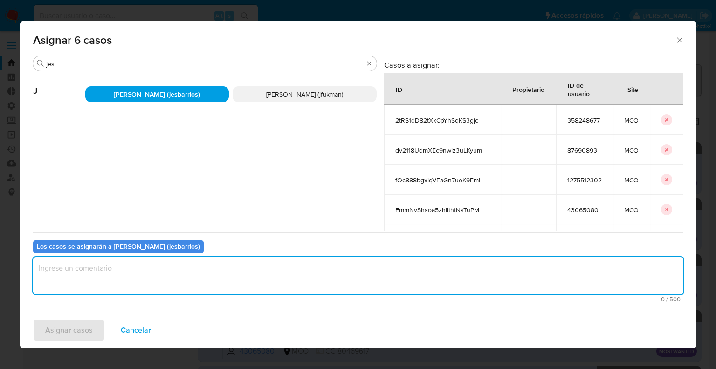
paste textarea "Asignación."
type textarea "Asignación."
click at [95, 336] on button "Asignar casos" at bounding box center [69, 330] width 72 height 22
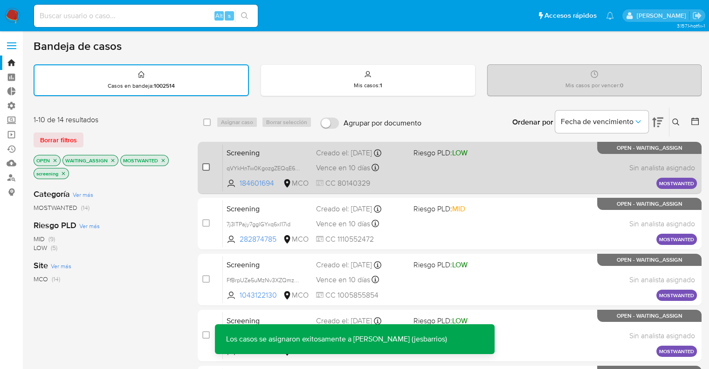
click at [205, 167] on input "checkbox" at bounding box center [205, 166] width 7 height 7
checkbox input "true"
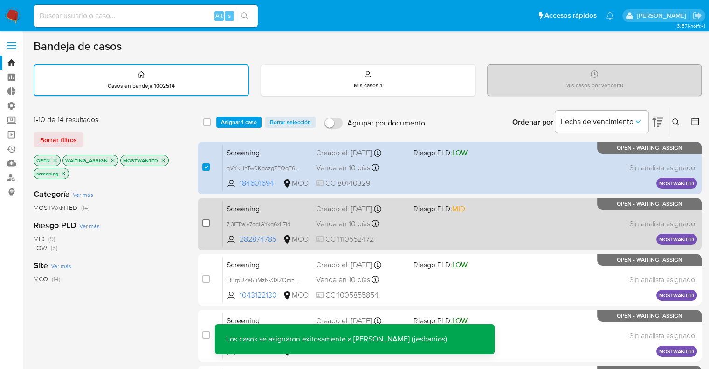
click at [207, 222] on input "checkbox" at bounding box center [205, 222] width 7 height 7
checkbox input "true"
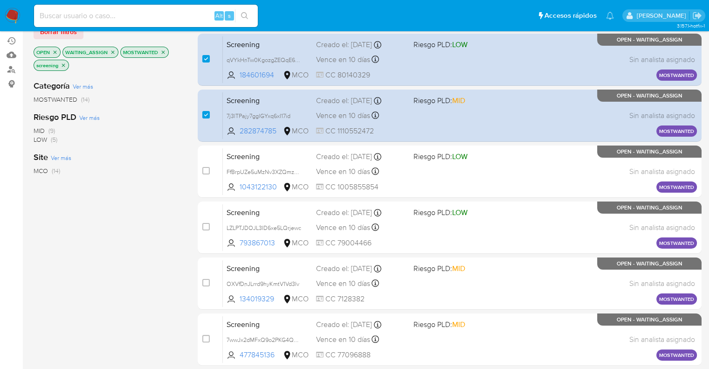
scroll to position [140, 0]
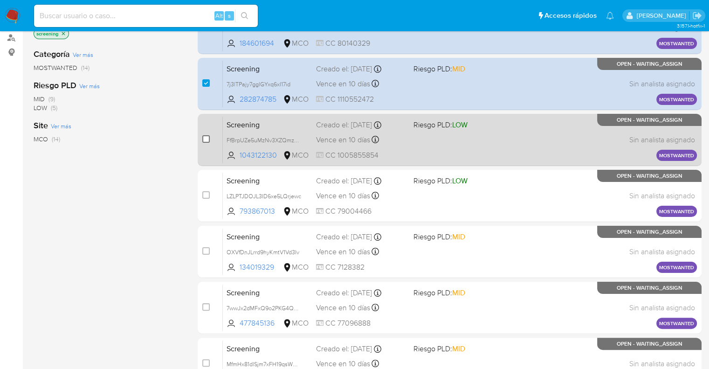
click at [208, 139] on input "checkbox" at bounding box center [205, 138] width 7 height 7
checkbox input "true"
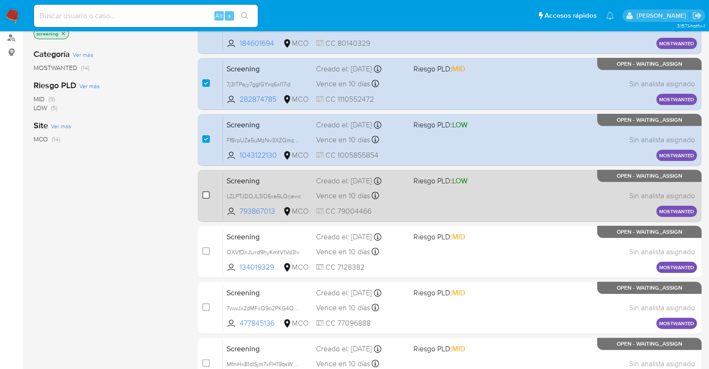
click at [205, 195] on input "checkbox" at bounding box center [205, 194] width 7 height 7
checkbox input "true"
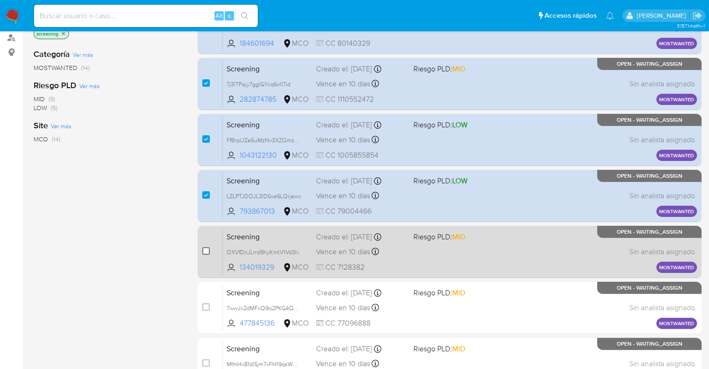
click at [208, 249] on input "checkbox" at bounding box center [205, 250] width 7 height 7
checkbox input "true"
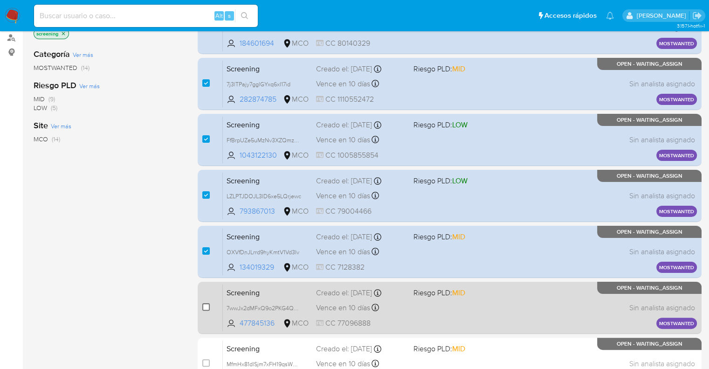
click at [204, 305] on input "checkbox" at bounding box center [205, 306] width 7 height 7
checkbox input "true"
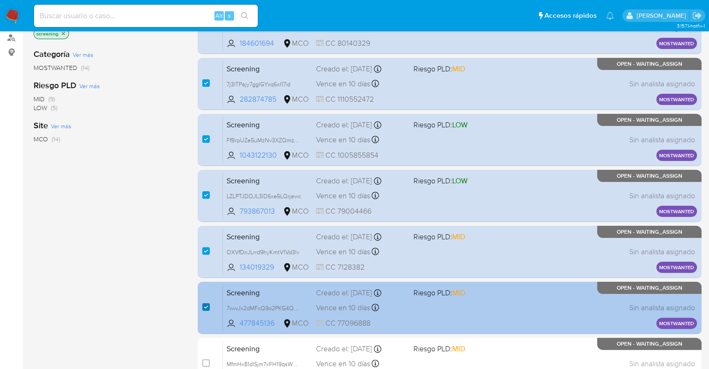
scroll to position [187, 0]
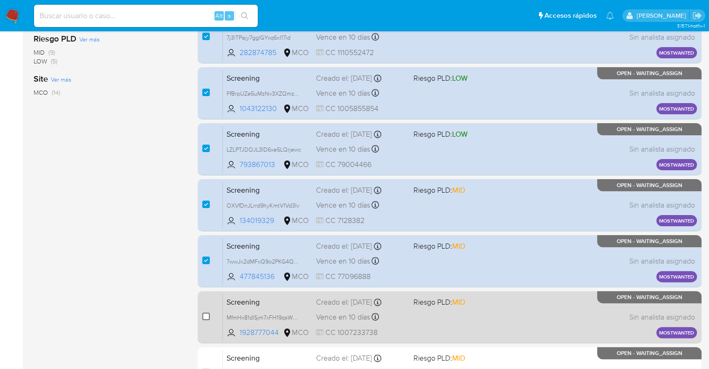
click at [206, 315] on input "checkbox" at bounding box center [205, 315] width 7 height 7
checkbox input "true"
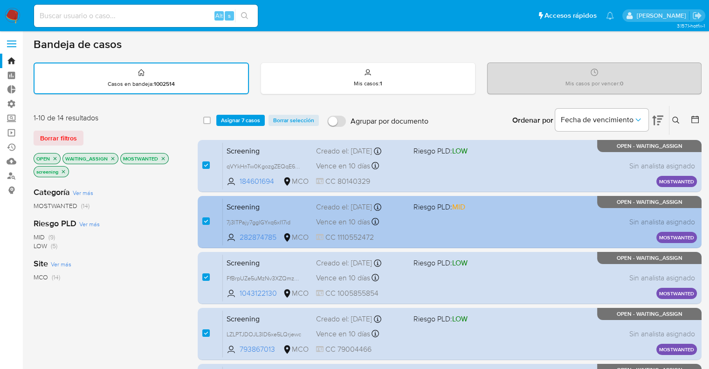
scroll to position [0, 0]
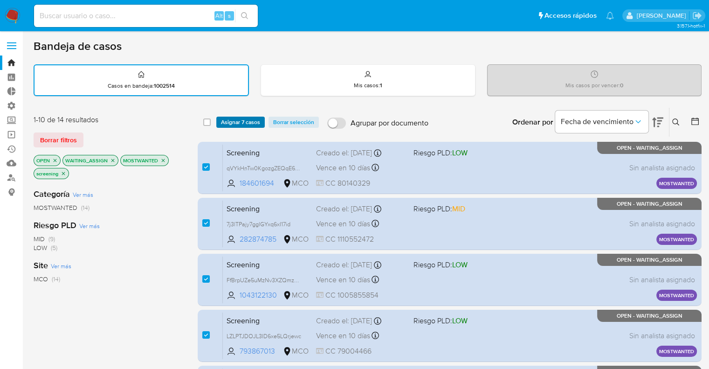
click at [228, 121] on span "Asignar 7 casos" at bounding box center [240, 122] width 39 height 9
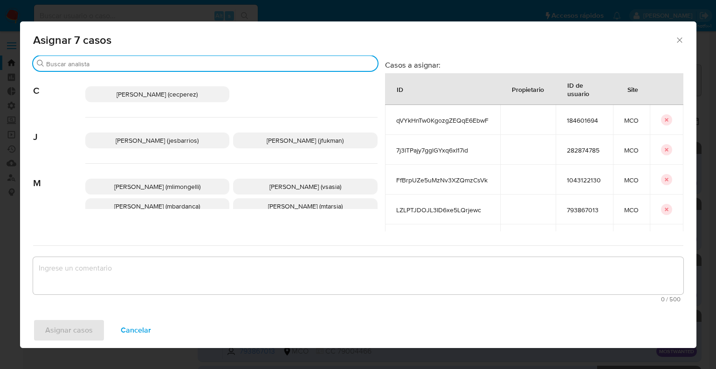
click at [187, 64] on input "Buscar" at bounding box center [210, 64] width 328 height 8
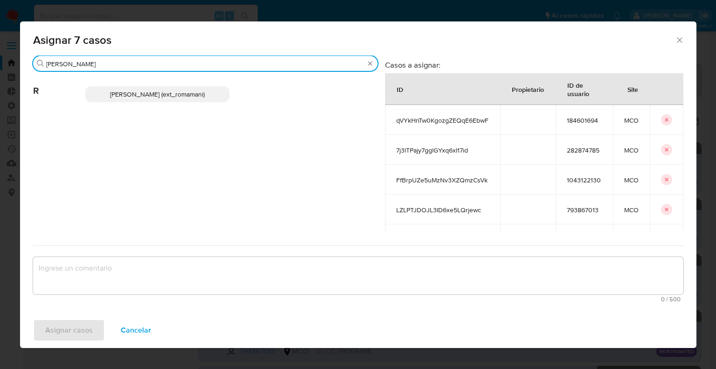
type input "rosa"
click at [215, 88] on p "Rosalia Mamani (ext_romamani)" at bounding box center [157, 94] width 145 height 16
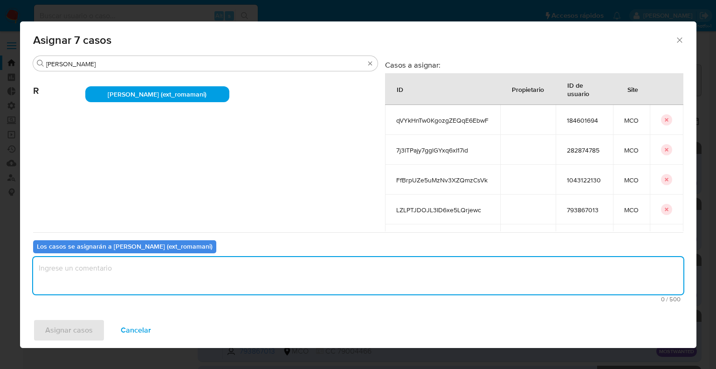
click at [157, 271] on textarea "assign-modal" at bounding box center [358, 275] width 651 height 37
paste textarea "Asignación."
type textarea "Asignación."
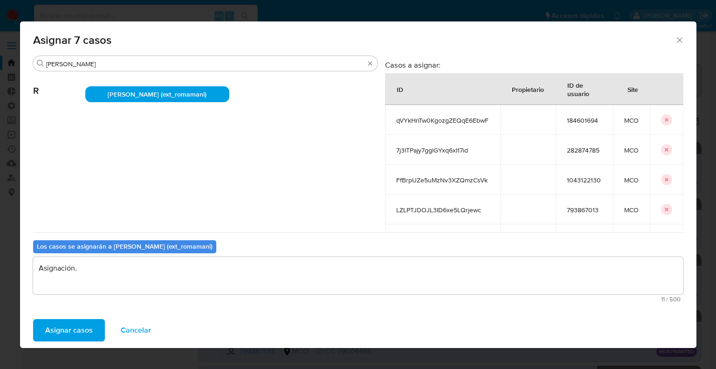
click at [95, 328] on button "Asignar casos" at bounding box center [69, 330] width 72 height 22
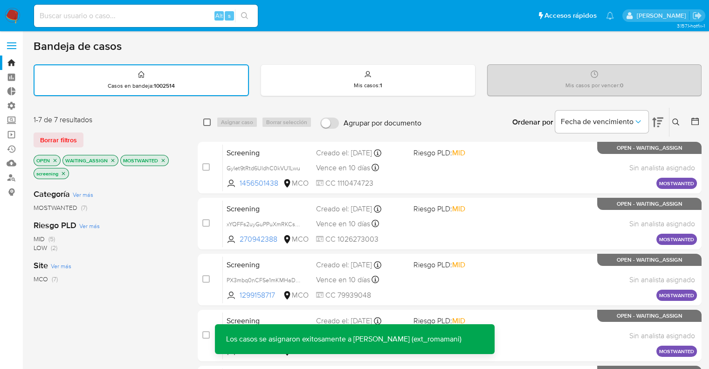
click at [206, 119] on input "checkbox" at bounding box center [206, 121] width 7 height 7
checkbox input "true"
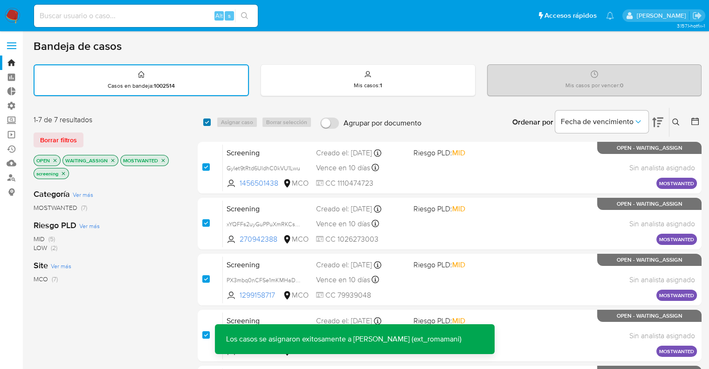
checkbox input "true"
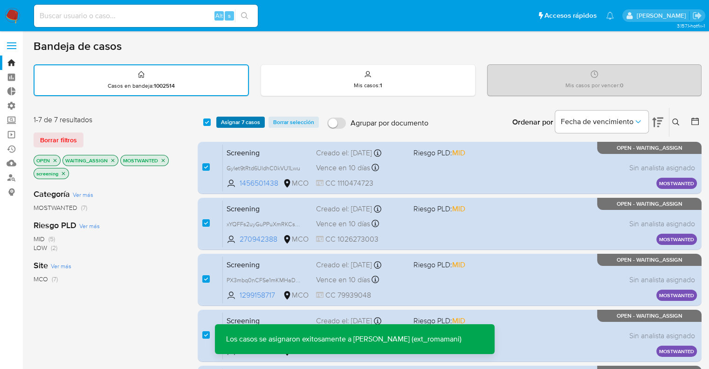
click at [232, 119] on span "Asignar 7 casos" at bounding box center [240, 122] width 39 height 9
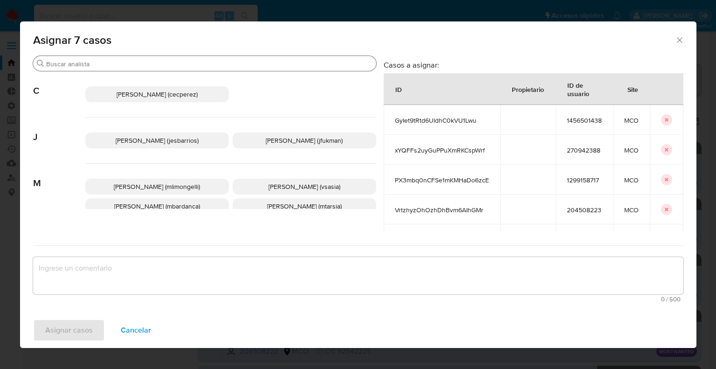
click at [183, 64] on input "Buscar" at bounding box center [209, 64] width 326 height 8
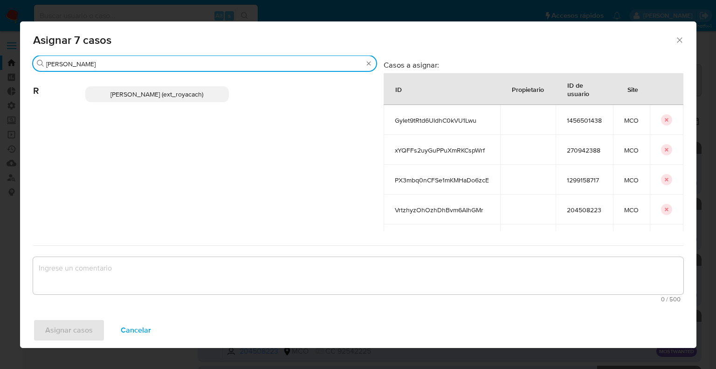
type input "romi"
click at [203, 99] on p "Romina Isabel Yacachury (ext_royacach)" at bounding box center [157, 94] width 144 height 16
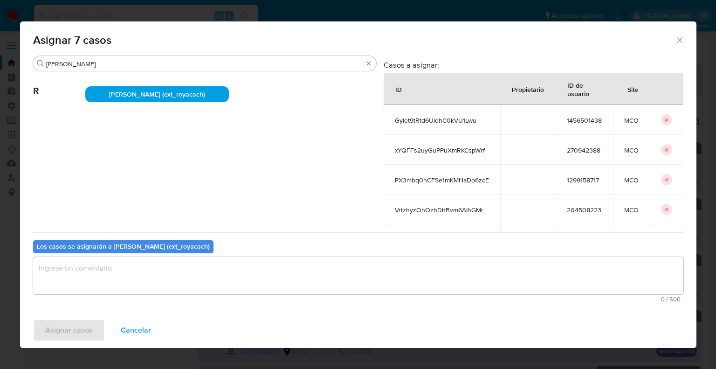
click at [135, 279] on textarea "assign-modal" at bounding box center [358, 275] width 651 height 37
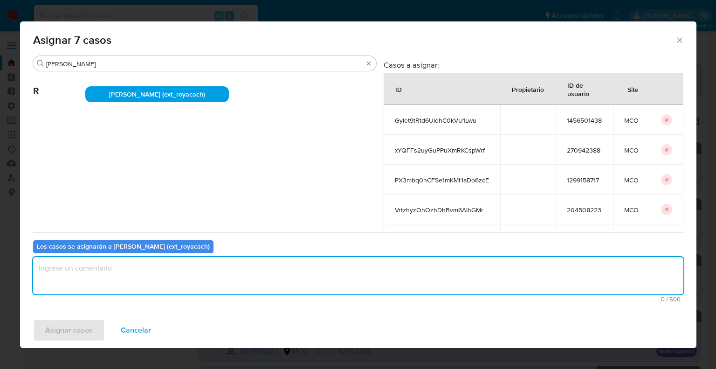
paste textarea "Asignación."
type textarea "Asignación."
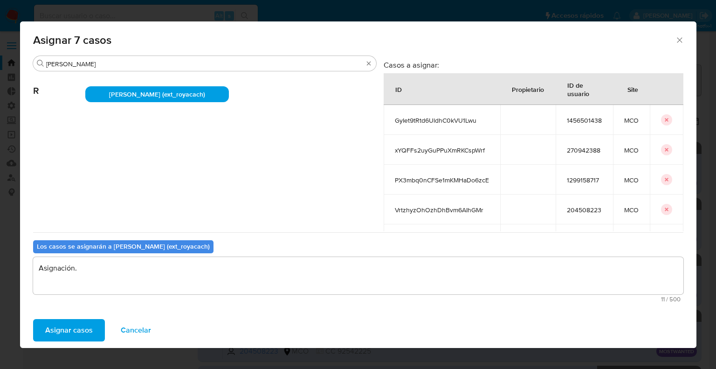
click at [100, 325] on button "Asignar casos" at bounding box center [69, 330] width 72 height 22
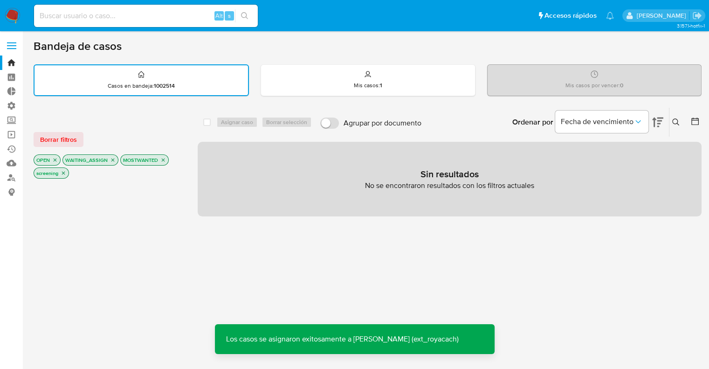
click at [111, 157] on icon "close-filter" at bounding box center [113, 160] width 6 height 6
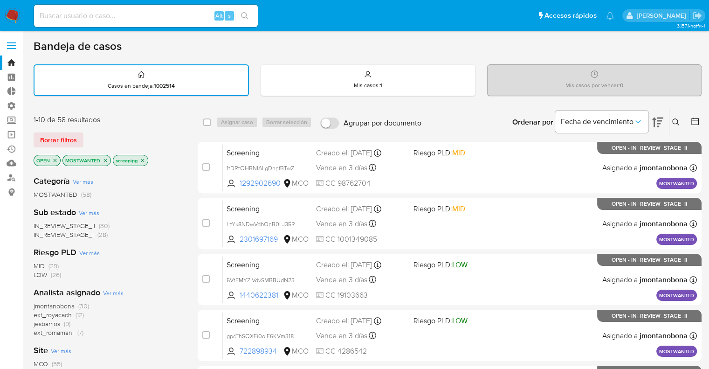
click at [106, 158] on icon "close-filter" at bounding box center [106, 161] width 6 height 6
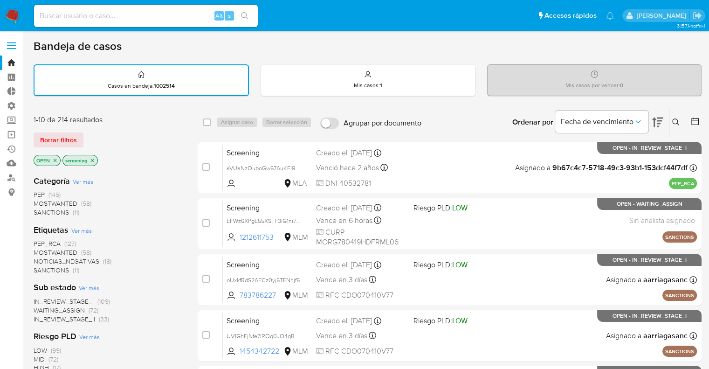
click at [36, 241] on span "PEP_RCA" at bounding box center [47, 243] width 27 height 9
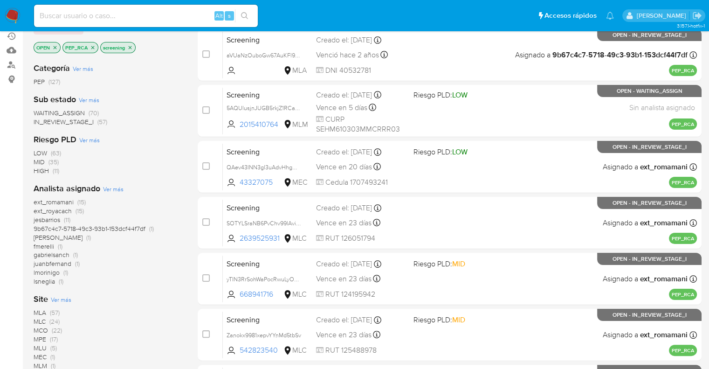
scroll to position [140, 0]
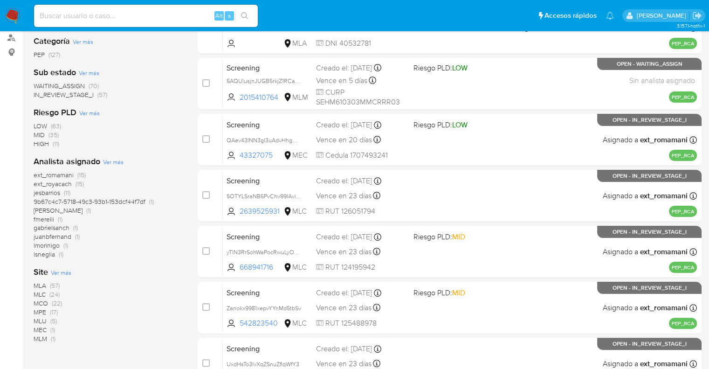
click at [54, 271] on span "Ver más" at bounding box center [61, 272] width 21 height 8
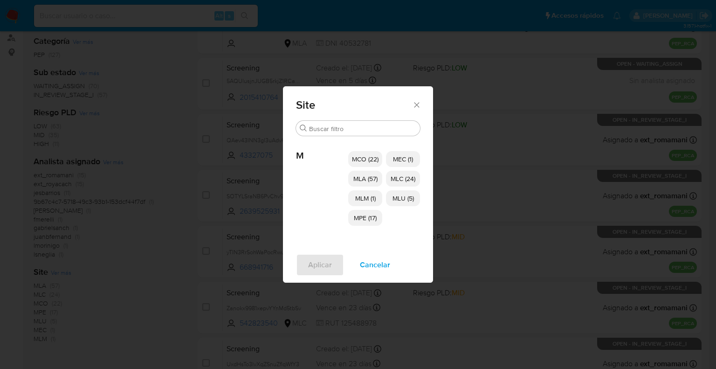
click at [369, 166] on p "MCO (22)" at bounding box center [365, 159] width 34 height 16
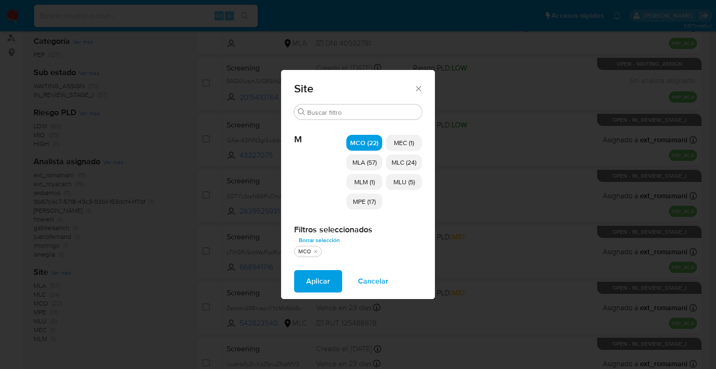
click at [369, 180] on span "MLM (1)" at bounding box center [364, 181] width 21 height 9
click at [364, 201] on span "MPE (17)" at bounding box center [364, 201] width 23 height 9
click at [407, 141] on span "MEC (1)" at bounding box center [404, 142] width 20 height 9
click at [410, 161] on span "MLC (24)" at bounding box center [404, 162] width 25 height 9
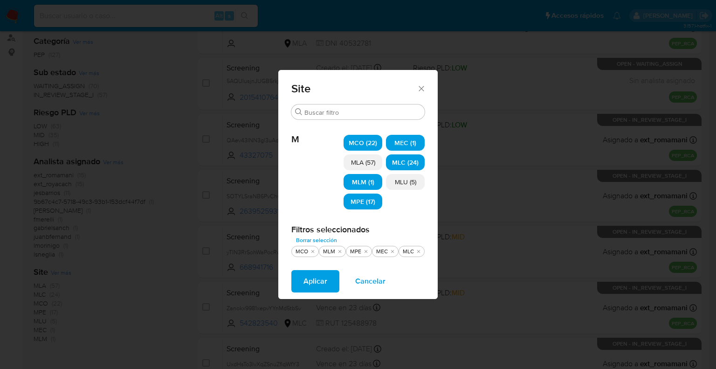
click at [411, 188] on p "MLU (5)" at bounding box center [405, 182] width 39 height 16
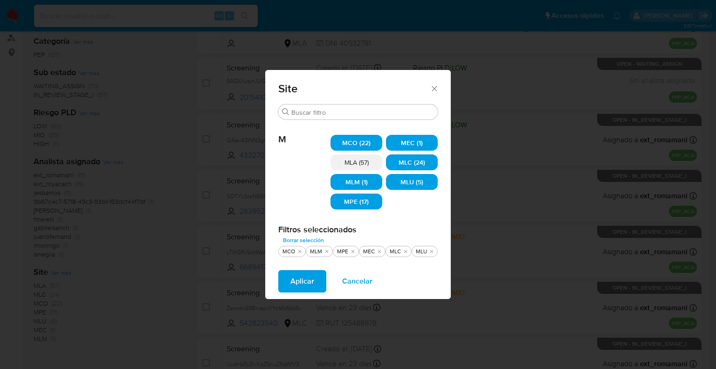
click at [321, 283] on button "Aplicar" at bounding box center [302, 281] width 48 height 22
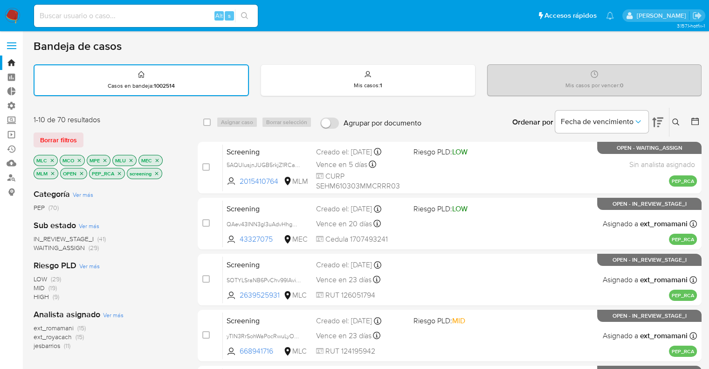
click at [38, 245] on span "WAITING_ASSIGN" at bounding box center [59, 247] width 51 height 9
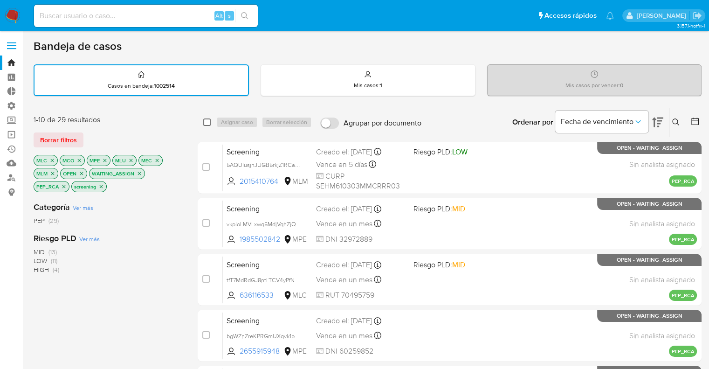
click at [205, 122] on input "checkbox" at bounding box center [206, 121] width 7 height 7
checkbox input "true"
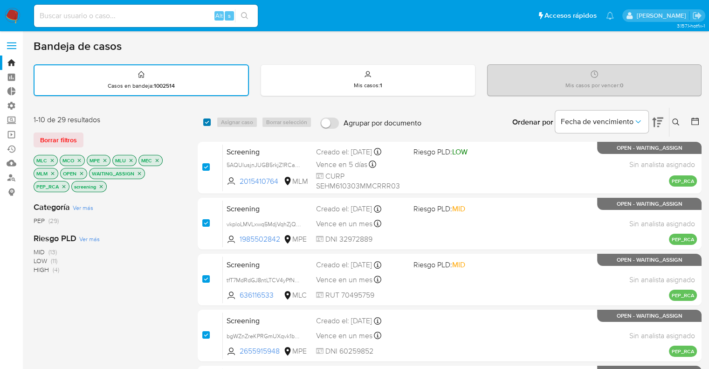
checkbox input "true"
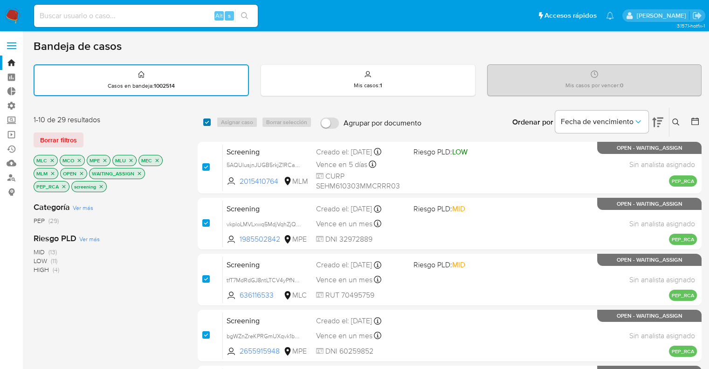
checkbox input "true"
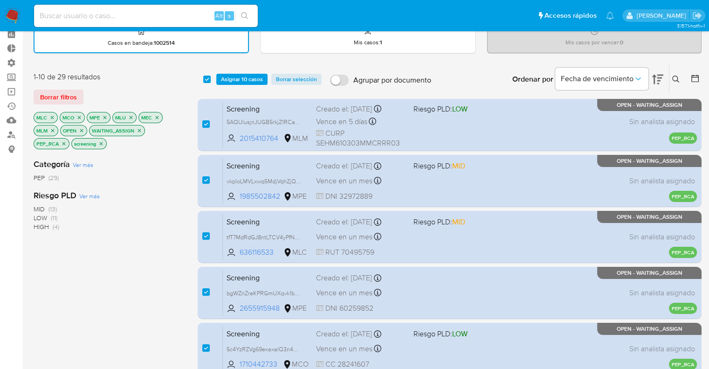
scroll to position [41, 0]
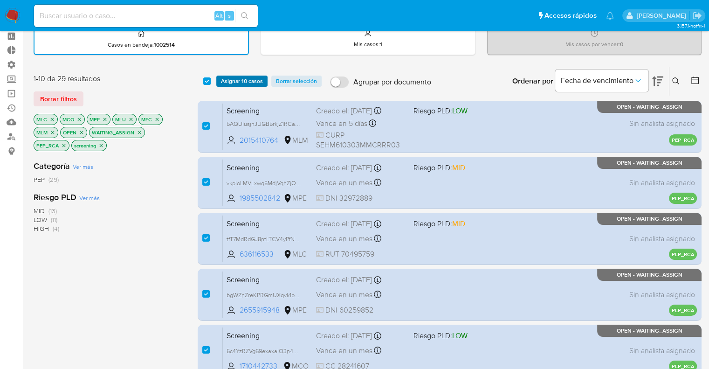
click at [225, 82] on span "Asignar 10 casos" at bounding box center [242, 80] width 42 height 9
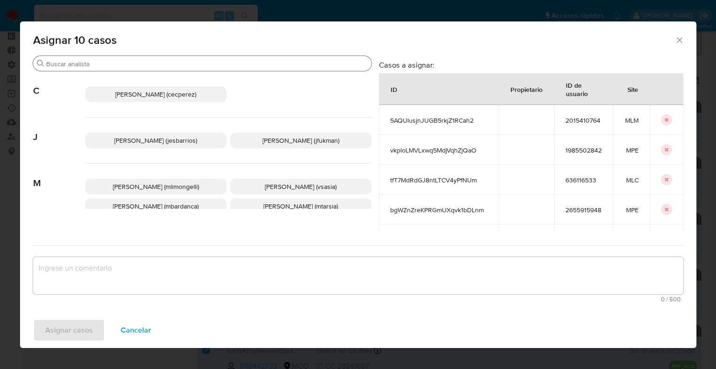
click at [180, 65] on input "Buscar" at bounding box center [207, 64] width 322 height 8
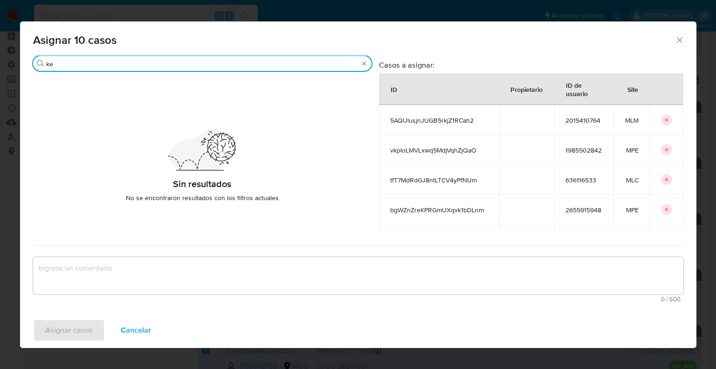
type input "k"
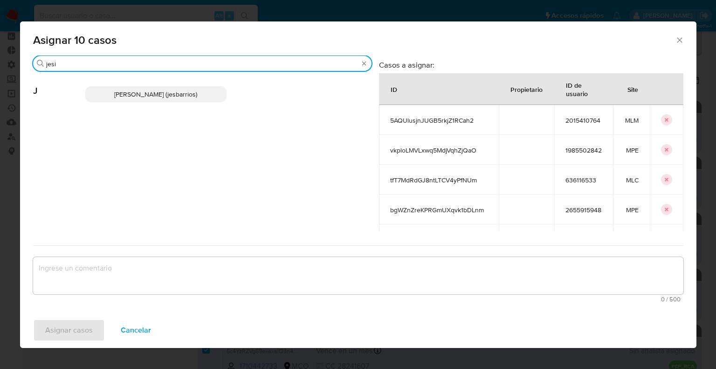
type input "jesi"
click at [201, 95] on p "Jesica Iris Barrios Leita (jesbarrios)" at bounding box center [155, 94] width 141 height 16
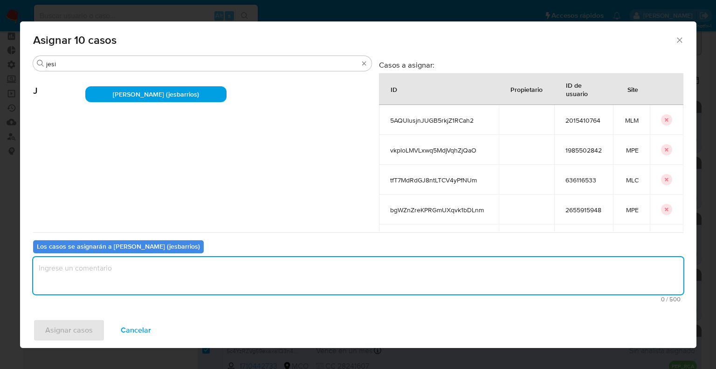
click at [153, 279] on textarea "assign-modal" at bounding box center [358, 275] width 651 height 37
paste textarea "Asignación."
type textarea "Asignación."
click at [102, 327] on button "Asignar casos" at bounding box center [69, 330] width 72 height 22
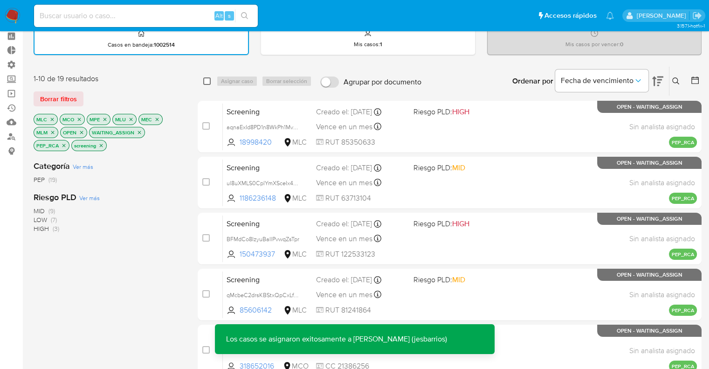
click at [204, 81] on input "checkbox" at bounding box center [206, 80] width 7 height 7
checkbox input "true"
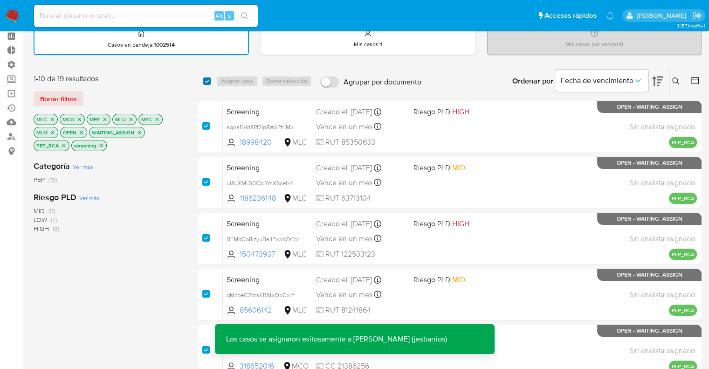
checkbox input "true"
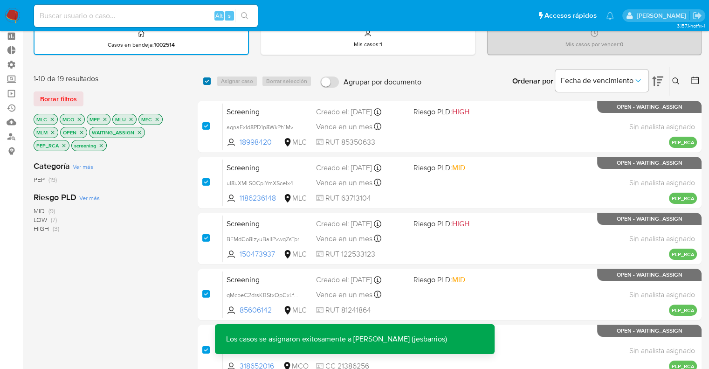
checkbox input "true"
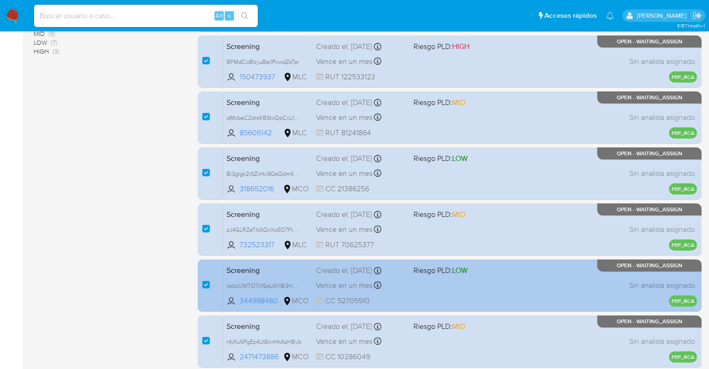
scroll to position [0, 0]
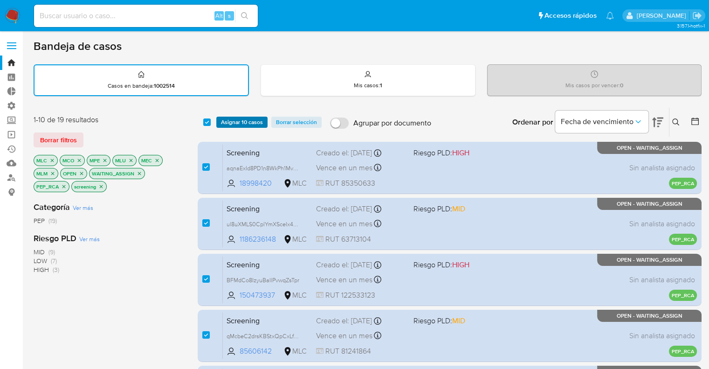
click at [223, 119] on span "Asignar 10 casos" at bounding box center [242, 122] width 42 height 9
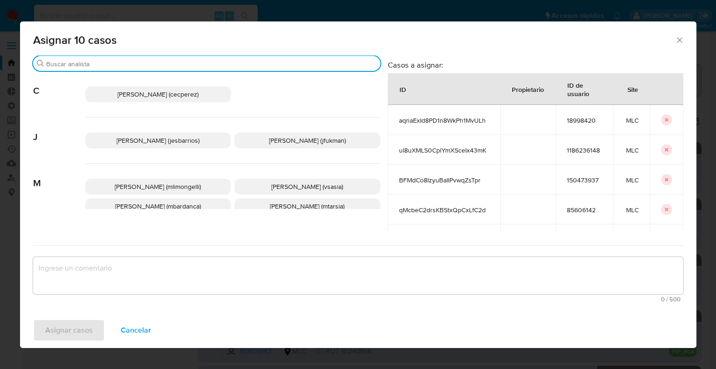
click at [181, 67] on input "Buscar" at bounding box center [211, 64] width 331 height 8
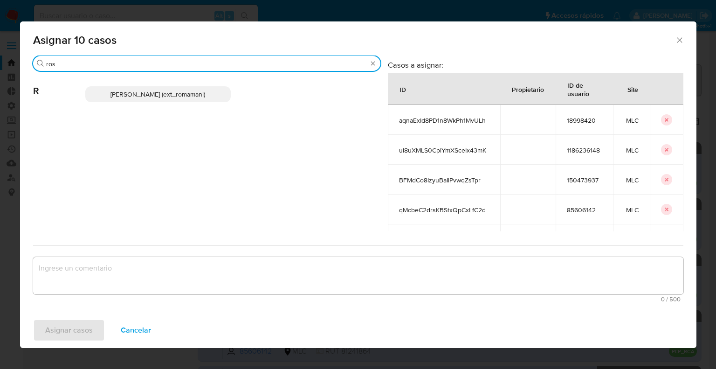
type input "ros"
click at [193, 95] on span "Rosalia Mamani (ext_romamani)" at bounding box center [158, 94] width 95 height 9
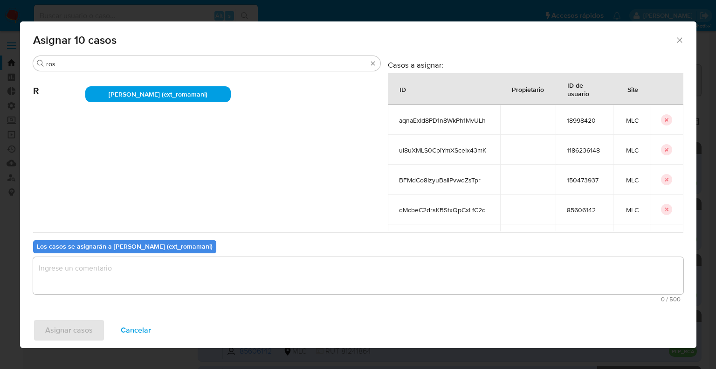
click at [155, 277] on textarea "assign-modal" at bounding box center [358, 275] width 651 height 37
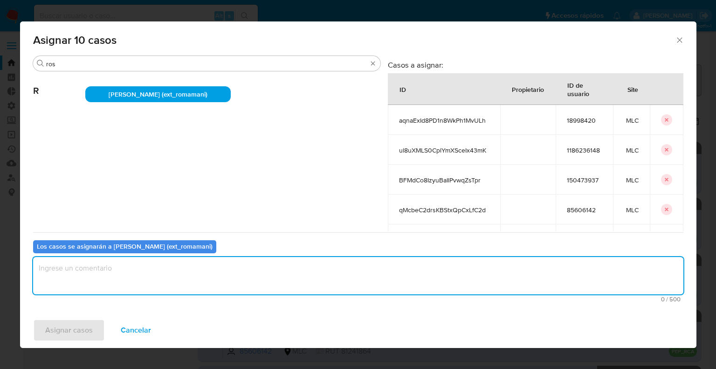
paste textarea "Asignación."
type textarea "Asignación."
click at [101, 324] on button "Asignar casos" at bounding box center [69, 330] width 72 height 22
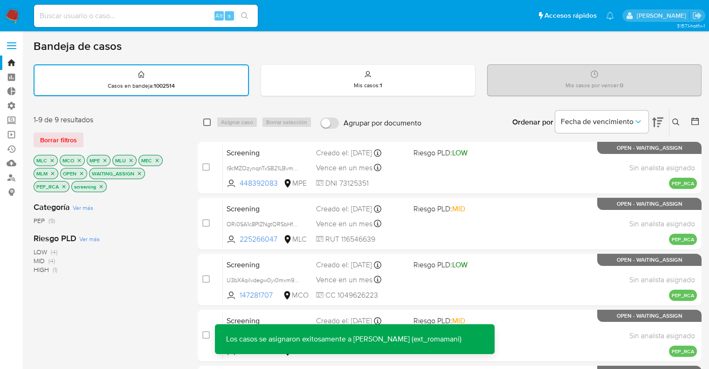
click at [208, 123] on input "checkbox" at bounding box center [206, 121] width 7 height 7
checkbox input "true"
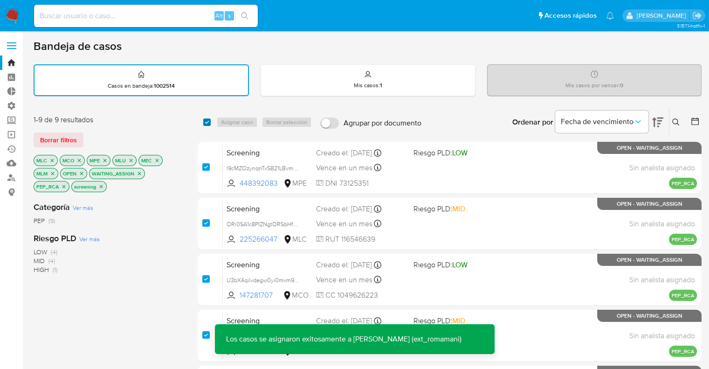
checkbox input "true"
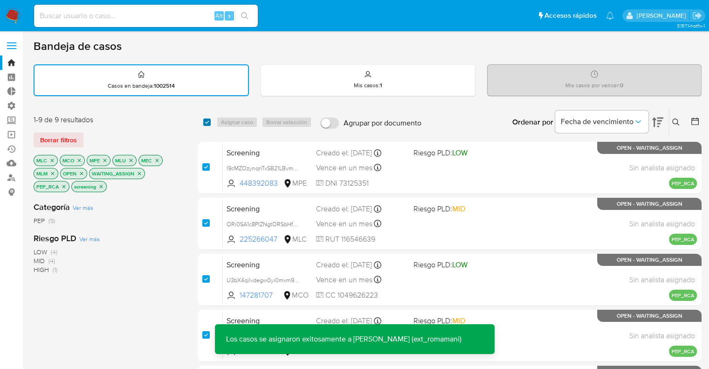
checkbox input "true"
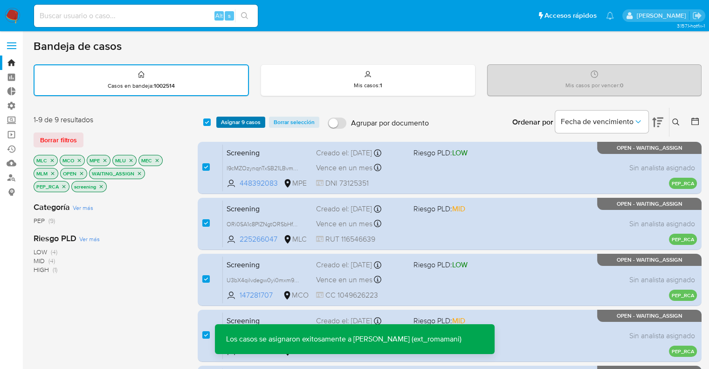
click at [224, 124] on span "Asignar 9 casos" at bounding box center [241, 122] width 40 height 9
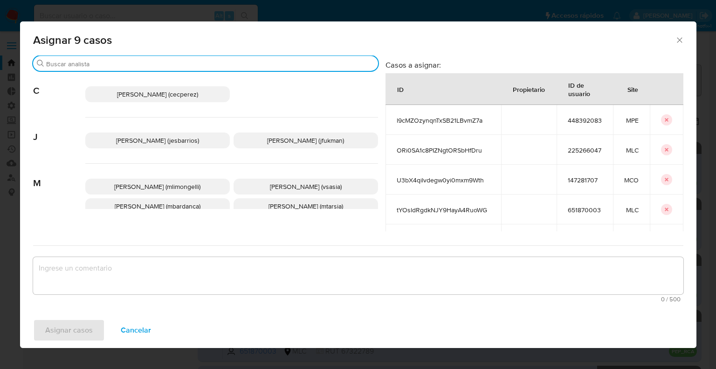
click at [160, 62] on input "Buscar" at bounding box center [210, 64] width 328 height 8
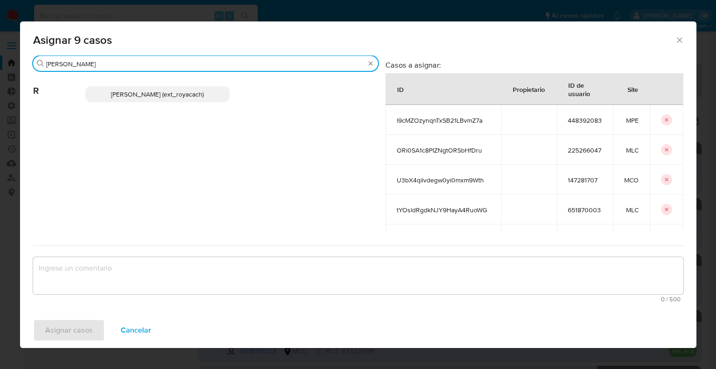
type input "romi"
click at [204, 97] on span "Romina Isabel Yacachury (ext_royacach)" at bounding box center [157, 94] width 93 height 9
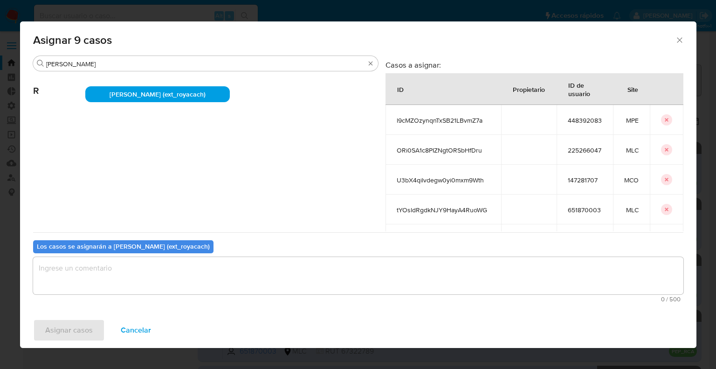
click at [150, 268] on textarea "assign-modal" at bounding box center [358, 275] width 651 height 37
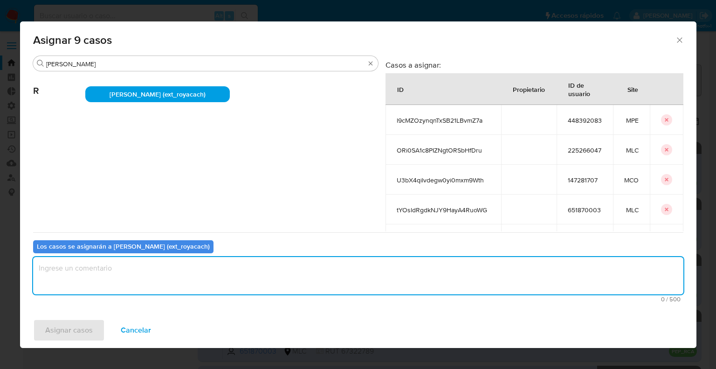
paste textarea "Asignación."
type textarea "Asignación."
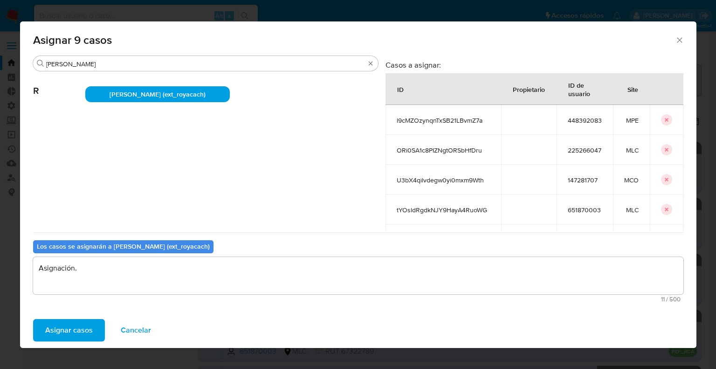
click at [90, 324] on span "Asignar casos" at bounding box center [69, 330] width 48 height 21
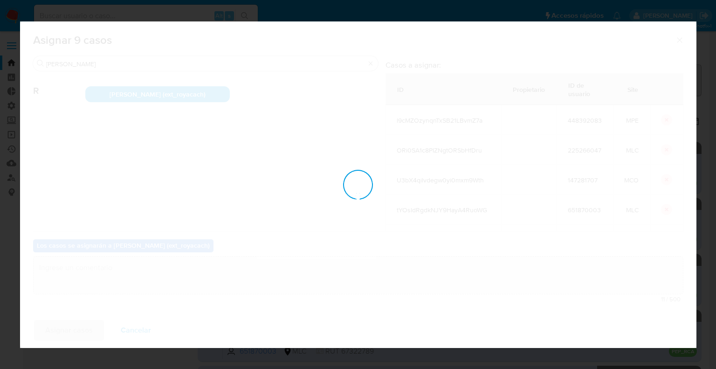
checkbox input "false"
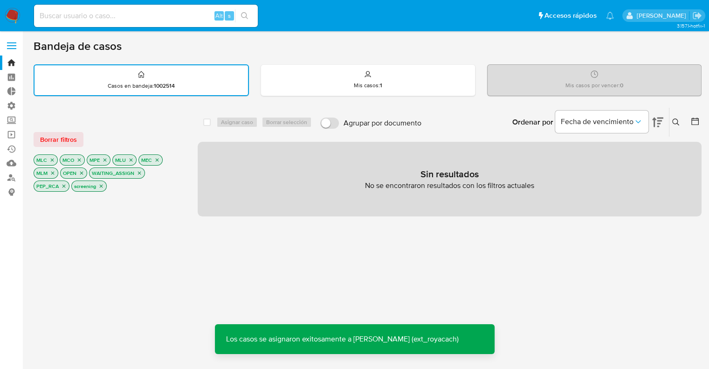
click at [78, 137] on button "Borrar filtros" at bounding box center [59, 139] width 50 height 15
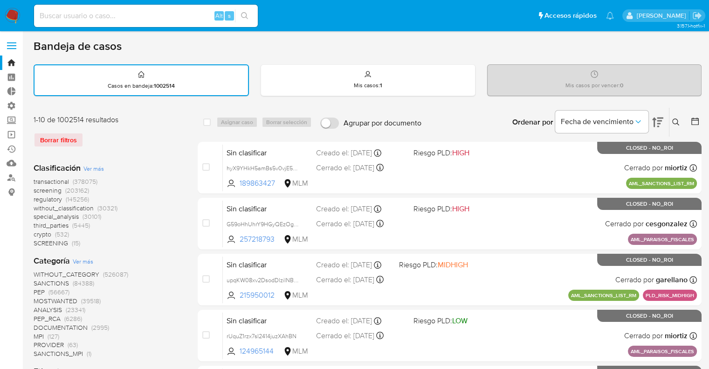
click at [39, 191] on span "screening" at bounding box center [48, 190] width 28 height 9
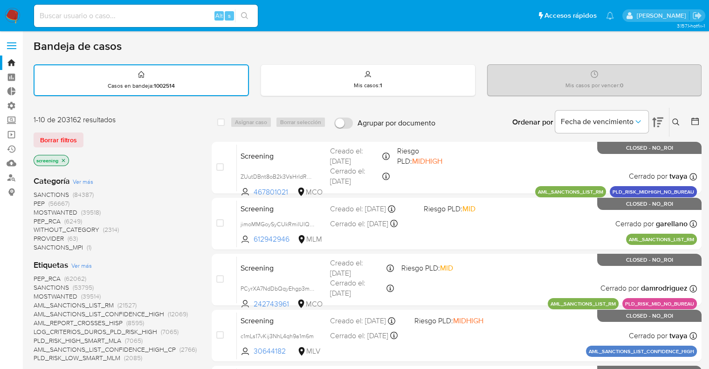
click at [115, 132] on div "Borrar filtros" at bounding box center [108, 139] width 149 height 15
click at [91, 133] on div "Borrar filtros" at bounding box center [108, 139] width 149 height 15
click at [94, 137] on div "Borrar filtros" at bounding box center [108, 139] width 149 height 15
click at [89, 138] on div "Borrar filtros" at bounding box center [108, 139] width 149 height 15
click at [89, 134] on div "Borrar filtros" at bounding box center [108, 139] width 149 height 15
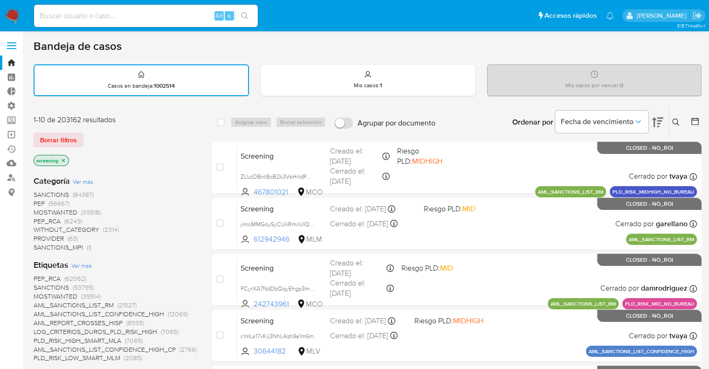
click at [89, 134] on div "Borrar filtros" at bounding box center [108, 139] width 149 height 15
click at [86, 136] on div "Borrar filtros" at bounding box center [108, 139] width 149 height 15
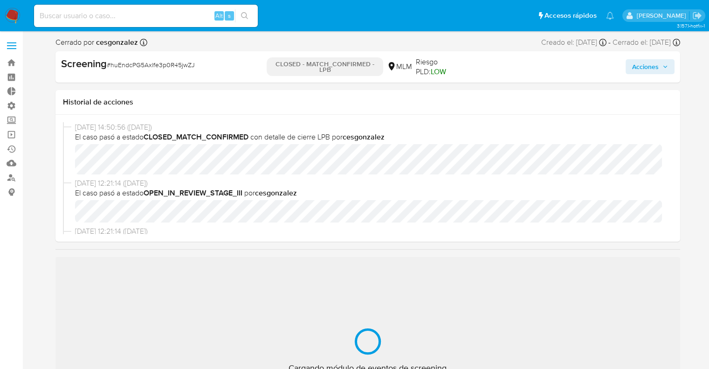
click at [504, 16] on ul "Pausado Ver notificaciones Alt s Accesos rápidos Presiona las siguientes teclas…" at bounding box center [324, 15] width 590 height 23
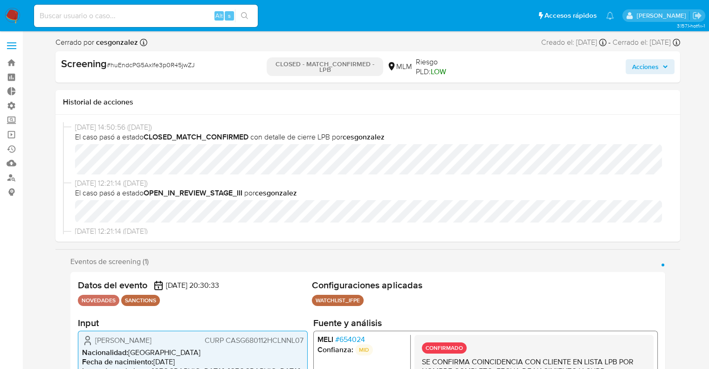
select select "10"
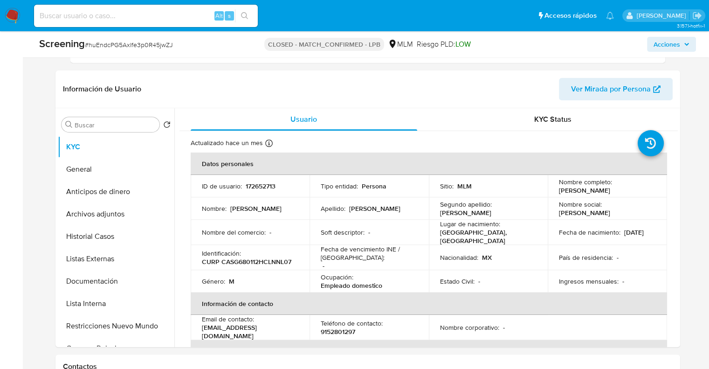
scroll to position [373, 0]
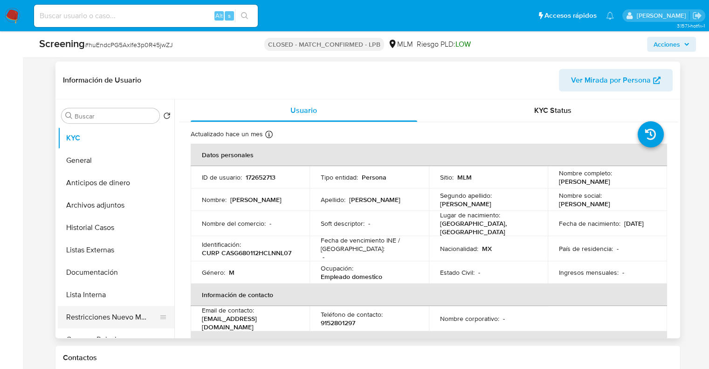
click at [83, 316] on button "Restricciones Nuevo Mundo" at bounding box center [112, 317] width 109 height 22
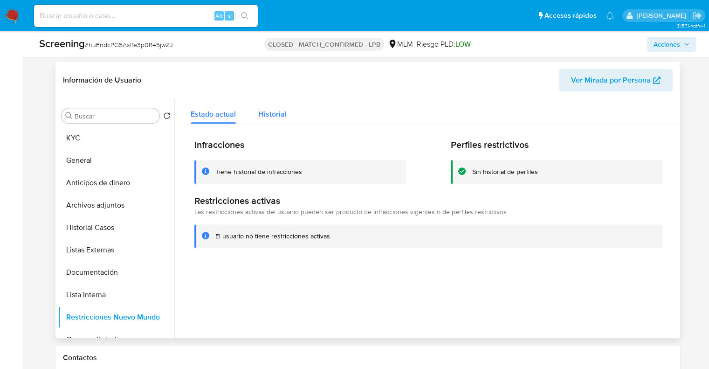
click at [285, 111] on button "Historial" at bounding box center [272, 111] width 51 height 25
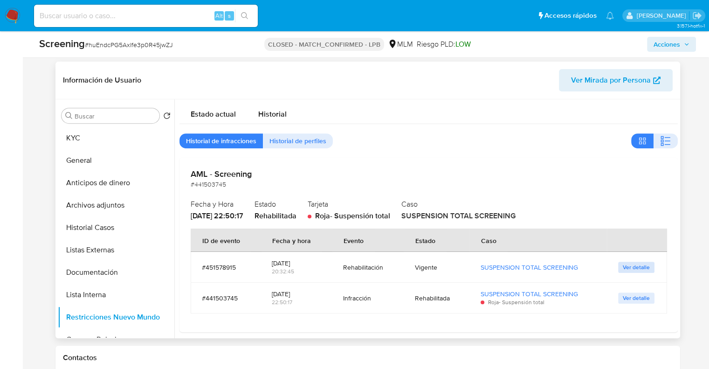
click at [626, 264] on span "Ver detalle" at bounding box center [636, 267] width 27 height 9
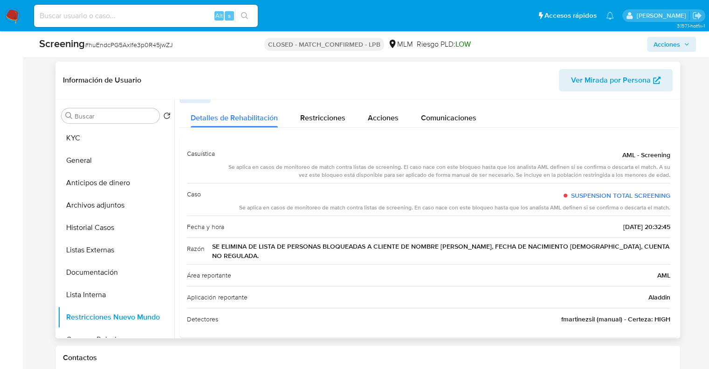
scroll to position [22, 0]
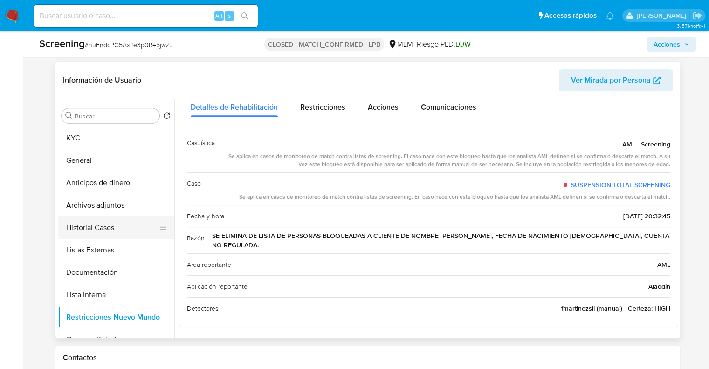
click at [112, 222] on button "Historial Casos" at bounding box center [112, 227] width 109 height 22
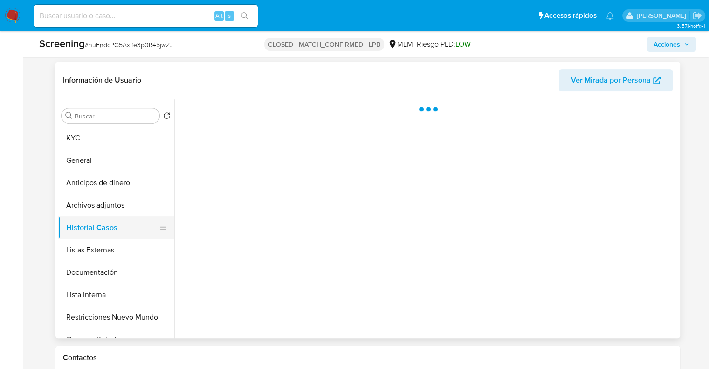
scroll to position [0, 0]
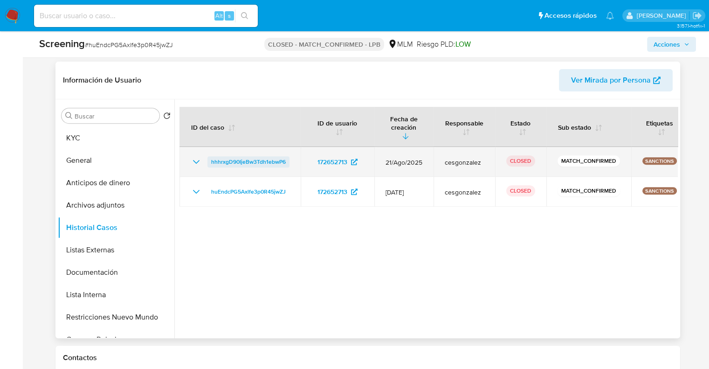
click at [211, 156] on span "hhhrxgD90IjeBw3Tdh1ebwP6" at bounding box center [248, 161] width 75 height 11
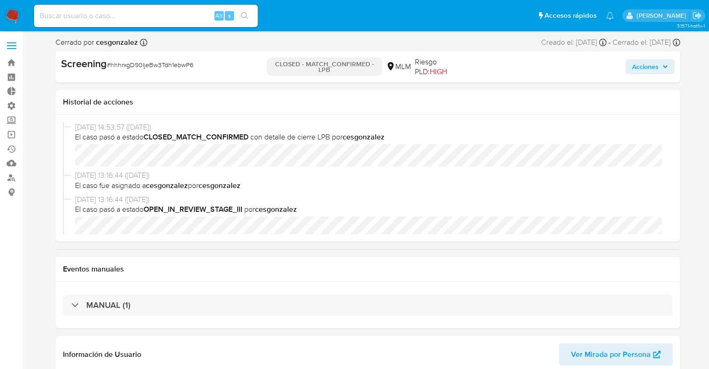
select select "10"
